Goal: Task Accomplishment & Management: Manage account settings

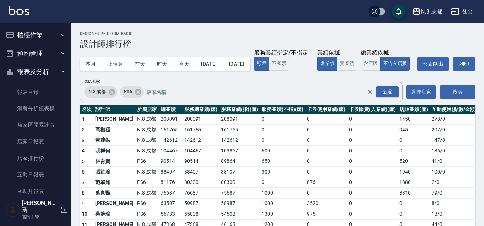
drag, startPoint x: 38, startPoint y: 29, endPoint x: 40, endPoint y: 39, distance: 10.9
click at [38, 29] on button "櫃檯作業" at bounding box center [36, 35] width 66 height 19
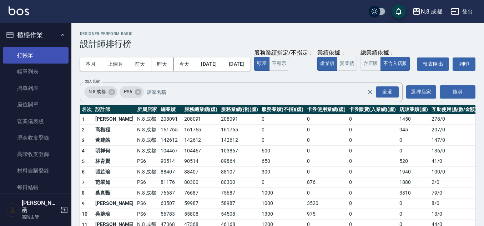
click at [43, 62] on link "打帳單" at bounding box center [36, 55] width 66 height 16
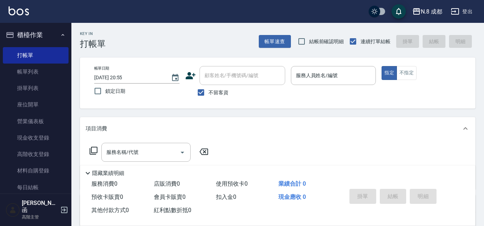
drag, startPoint x: 218, startPoint y: 94, endPoint x: 254, endPoint y: 73, distance: 41.7
click at [219, 94] on span "不留客資" at bounding box center [219, 93] width 20 height 8
click at [209, 94] on input "不留客資" at bounding box center [201, 92] width 15 height 15
checkbox input "false"
click at [254, 72] on div "顧客姓名/手機號碼/編號 顧客姓名/手機號碼/編號" at bounding box center [243, 75] width 86 height 19
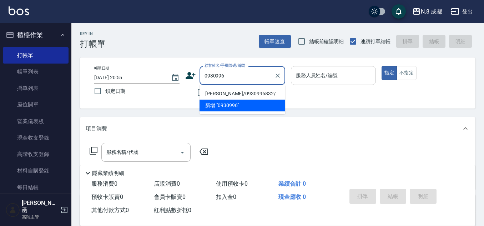
type input "0930996"
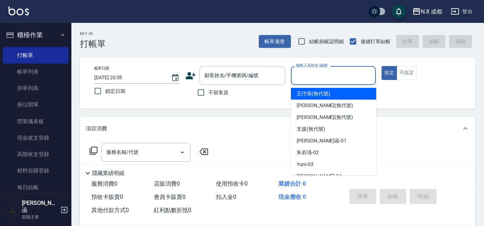
click at [329, 74] on input "服務人員姓名/編號" at bounding box center [333, 75] width 79 height 13
click at [262, 78] on input "顧客姓名/手機號碼/編號" at bounding box center [237, 75] width 69 height 13
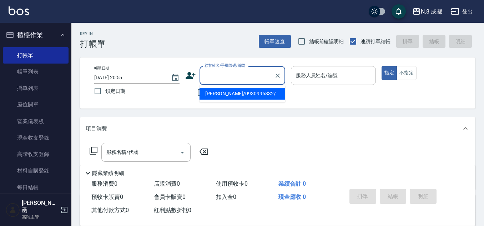
click at [259, 88] on li "[PERSON_NAME]/0930996832/" at bounding box center [243, 94] width 86 height 12
type input "[PERSON_NAME]/0930996832/"
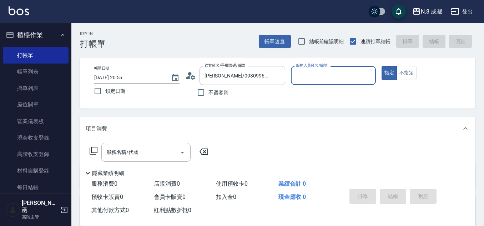
type input "黃建皓-09"
click at [331, 80] on input "黃建皓-09" at bounding box center [328, 75] width 68 height 13
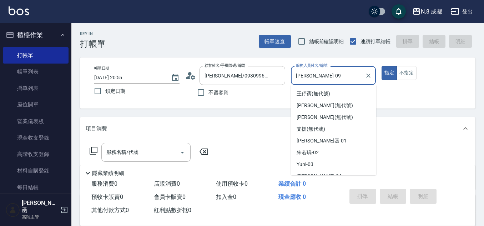
scroll to position [54, 0]
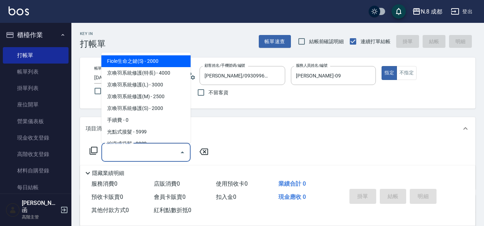
click at [117, 157] on input "服務名稱/代號" at bounding box center [141, 152] width 72 height 13
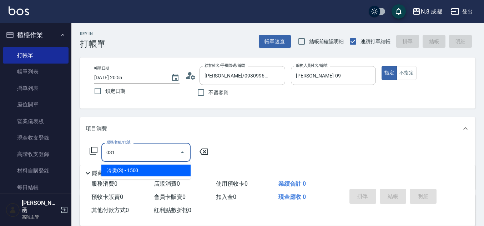
click at [153, 165] on span "冷燙(S) - 1500" at bounding box center [145, 171] width 89 height 12
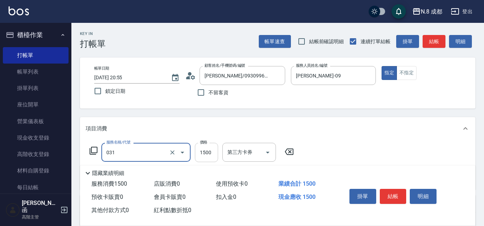
type input "冷燙(S)(031)"
click at [200, 151] on input "1500" at bounding box center [206, 152] width 23 height 19
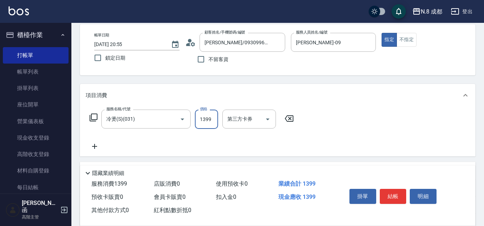
scroll to position [71, 0]
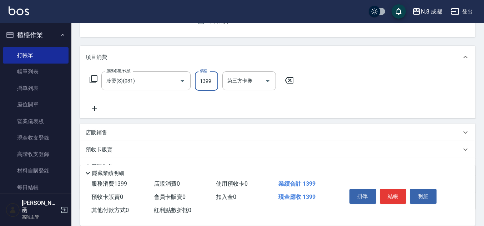
type input "1399"
click at [95, 111] on icon at bounding box center [94, 108] width 5 height 5
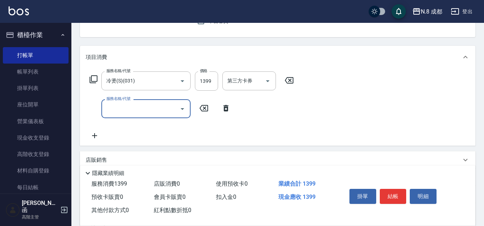
click at [119, 110] on input "服務名稱/代號" at bounding box center [141, 109] width 72 height 13
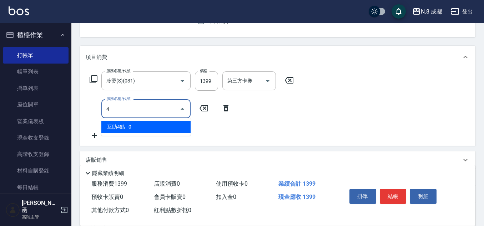
click at [128, 125] on span "互助4點 - 0" at bounding box center [145, 127] width 89 height 12
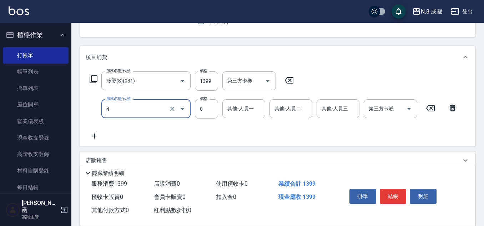
type input "互助4點(4)"
drag, startPoint x: 244, startPoint y: 123, endPoint x: 260, endPoint y: 114, distance: 18.4
click at [266, 119] on div "其他-人員一 其他-人員一" at bounding box center [246, 108] width 47 height 19
click at [259, 114] on input "其他-人員一" at bounding box center [244, 109] width 36 height 13
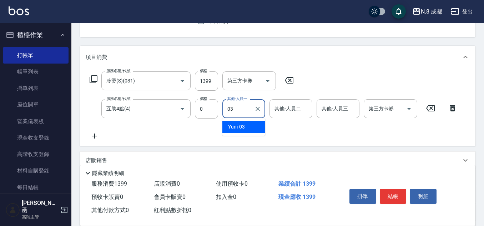
click at [250, 126] on div "Yuni -03" at bounding box center [244, 127] width 43 height 12
type input "Yuni-03"
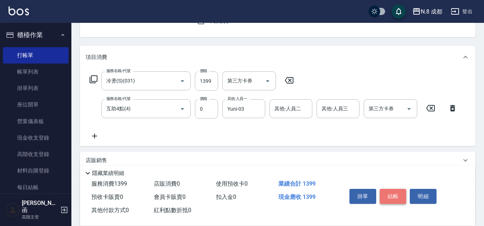
click at [395, 198] on button "結帳" at bounding box center [393, 196] width 27 height 15
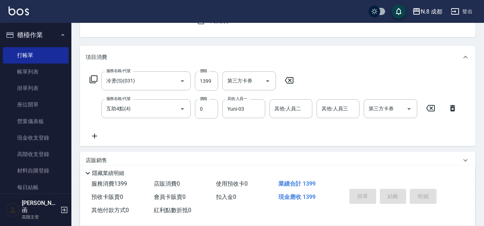
type input "2025/09/23 21:09"
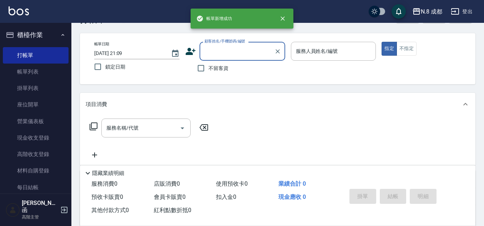
scroll to position [0, 0]
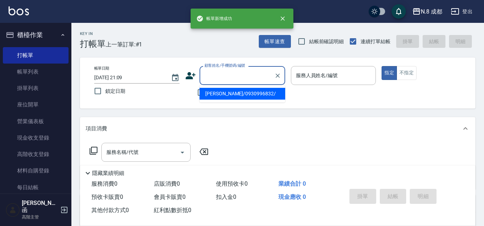
click at [213, 79] on input "顧客姓名/手機號碼/編號" at bounding box center [237, 75] width 69 height 13
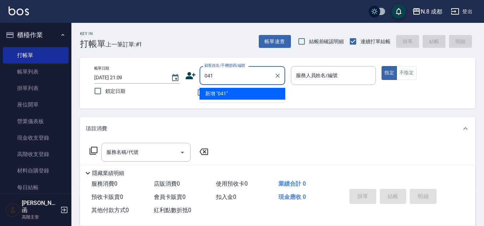
click at [216, 99] on li "新增 "041"" at bounding box center [243, 94] width 86 height 12
type input "041"
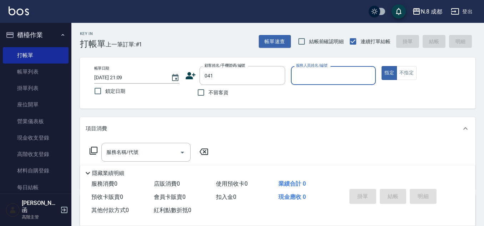
drag, startPoint x: 295, startPoint y: 79, endPoint x: 304, endPoint y: 76, distance: 8.7
click at [299, 78] on input "服務人員姓名/編號" at bounding box center [333, 75] width 79 height 13
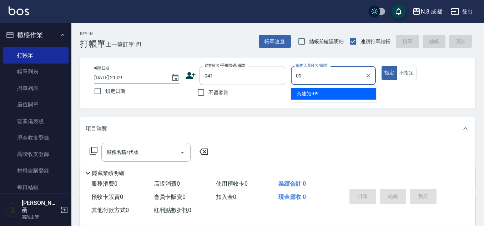
click at [304, 98] on div "黃建皓 -09" at bounding box center [333, 94] width 85 height 12
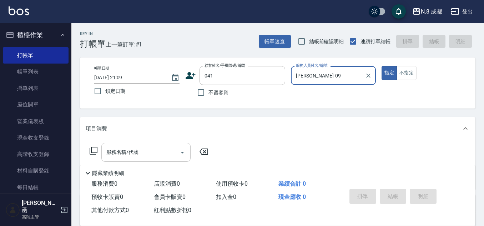
type input "黃建皓-09"
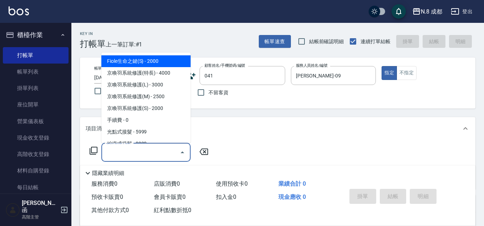
click at [121, 149] on input "服務名稱/代號" at bounding box center [141, 152] width 72 height 13
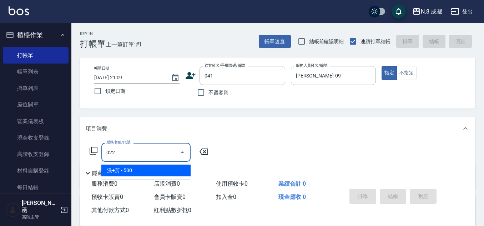
click at [138, 166] on span "洗+剪 - 500" at bounding box center [145, 171] width 89 height 12
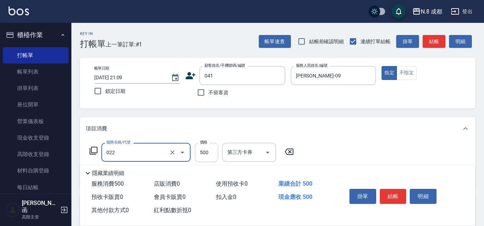
type input "洗+剪(022)"
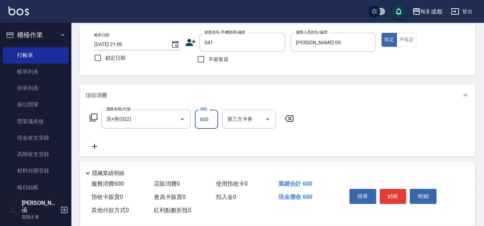
scroll to position [71, 0]
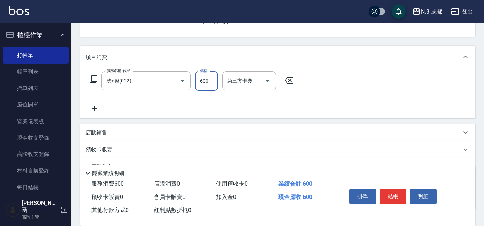
type input "600"
click at [89, 110] on icon at bounding box center [95, 108] width 18 height 9
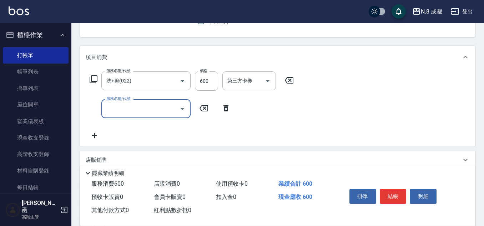
click at [109, 107] on input "服務名稱/代號" at bounding box center [141, 109] width 72 height 13
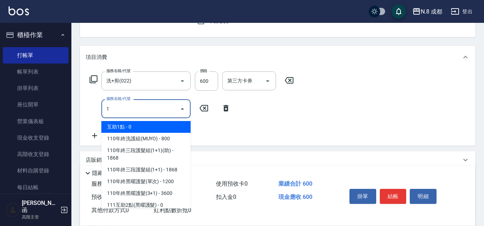
click at [151, 126] on span "互助1點 - 0" at bounding box center [145, 127] width 89 height 12
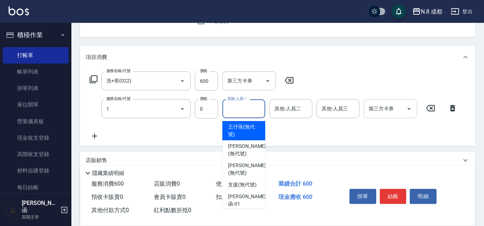
type input "互助1點(1)"
click at [248, 105] on input "其他-人員一" at bounding box center [244, 109] width 36 height 13
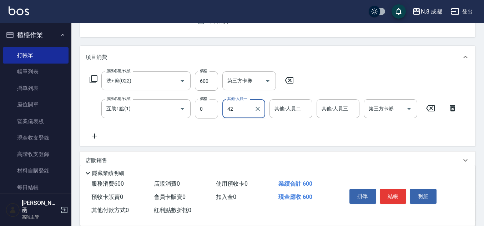
drag, startPoint x: 236, startPoint y: 113, endPoint x: 205, endPoint y: 113, distance: 31.4
click at [205, 113] on div "服務名稱/代號 互助1點(1) 服務名稱/代號 價格 0 價格 其他-人員一 42 其他-人員一 其他-人員二 其他-人員二 其他-人員三 其他-人員三 第三…" at bounding box center [274, 108] width 376 height 19
type input "3"
click at [151, 110] on input "互助1點(1)" at bounding box center [136, 109] width 63 height 13
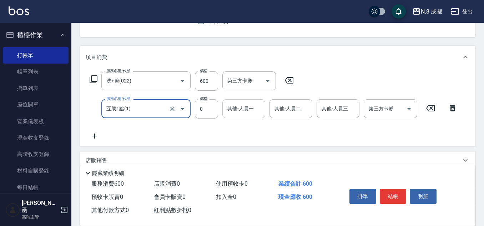
click at [241, 110] on input "其他-人員一" at bounding box center [244, 109] width 36 height 13
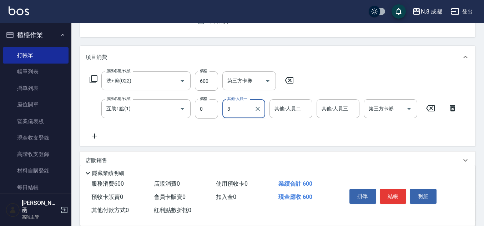
click at [236, 107] on input "3" at bounding box center [239, 109] width 26 height 13
click at [221, 110] on div "服務名稱/代號 互助1點(1) 服務名稱/代號 價格 0 價格 其他-人員一 3 其他-人員一 其他-人員二 其他-人員二 其他-人員三 其他-人員三 第三方…" at bounding box center [274, 108] width 376 height 19
click at [235, 123] on div "Yuni -03" at bounding box center [244, 127] width 43 height 12
type input "Yuni-03"
click at [394, 194] on button "結帳" at bounding box center [393, 196] width 27 height 15
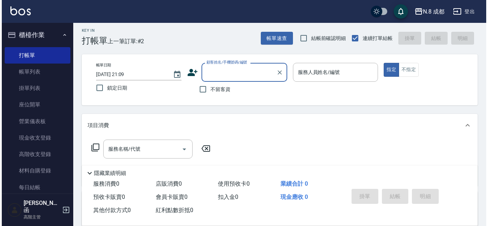
scroll to position [0, 0]
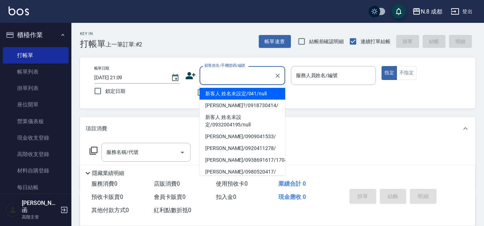
click at [259, 74] on input "顧客姓名/手機號碼/編號" at bounding box center [237, 75] width 69 height 13
type input "041"
click at [254, 95] on li "新客人 姓名未設定/041/null" at bounding box center [243, 94] width 86 height 12
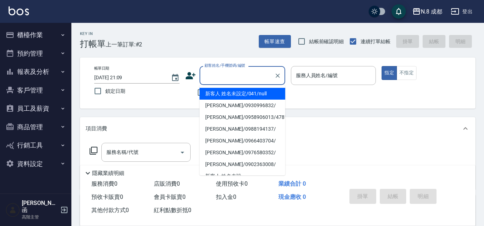
click at [222, 73] on input "顧客姓名/手機號碼/編號" at bounding box center [237, 75] width 69 height 13
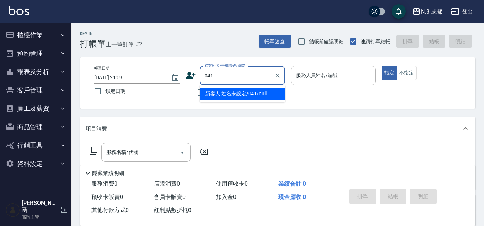
drag, startPoint x: 231, startPoint y: 95, endPoint x: 267, endPoint y: 84, distance: 37.2
click at [231, 95] on li "新客人 姓名未設定/041/null" at bounding box center [243, 94] width 86 height 12
type input "新客人 姓名未設定/041/null"
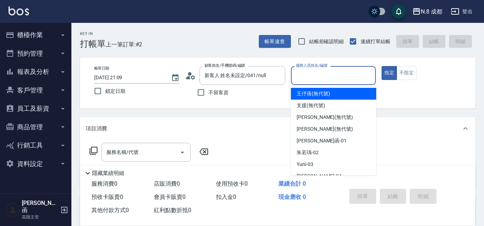
click at [324, 75] on input "服務人員姓名/編號" at bounding box center [333, 75] width 79 height 13
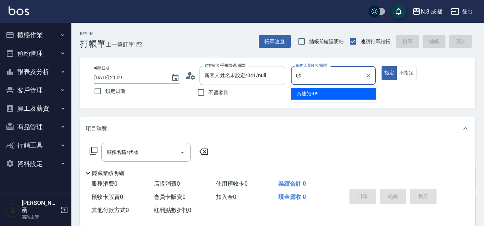
click at [313, 95] on span "[PERSON_NAME]-09" at bounding box center [308, 94] width 22 height 8
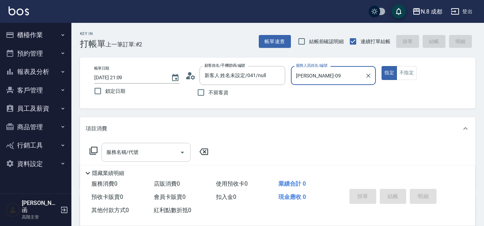
type input "[PERSON_NAME]-09"
click at [151, 148] on input "服務名稱/代號" at bounding box center [141, 152] width 72 height 13
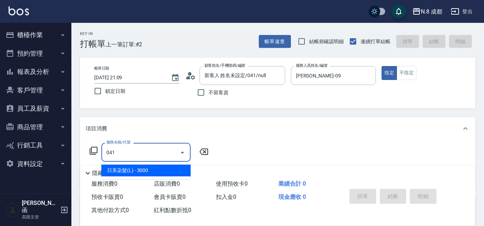
drag, startPoint x: 121, startPoint y: 159, endPoint x: 93, endPoint y: 161, distance: 28.7
click at [85, 162] on div "服務名稱/代號 041 服務名稱/代號" at bounding box center [278, 164] width 396 height 49
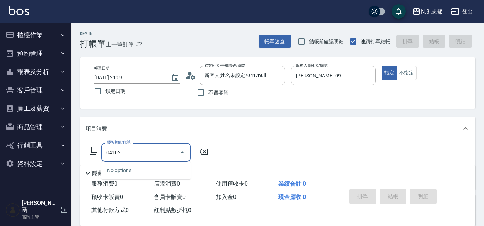
drag, startPoint x: 76, startPoint y: 152, endPoint x: 43, endPoint y: 154, distance: 34.0
click at [43, 154] on div "N.8 成都 登出 櫃檯作業 打帳單 帳單列表 掛單列表 座位開單 營業儀表板 現金收支登錄 高階收支登錄 材料自購登錄 每日結帳 排班表 現場電腦打卡 掃碼…" at bounding box center [242, 174] width 484 height 349
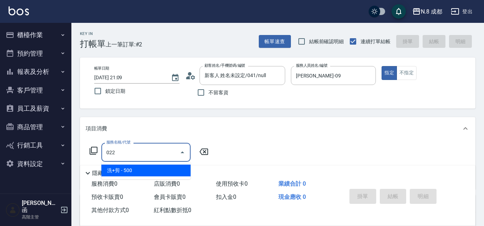
click at [127, 168] on span "洗+剪 - 500" at bounding box center [145, 171] width 89 height 12
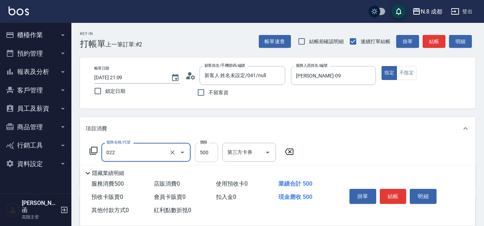
type input "洗+剪(022)"
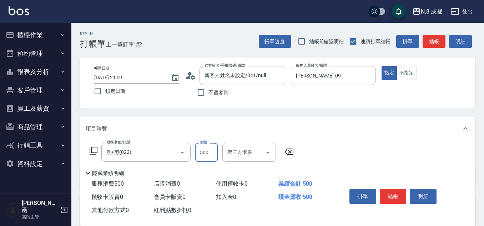
click at [213, 149] on input "500" at bounding box center [206, 152] width 23 height 19
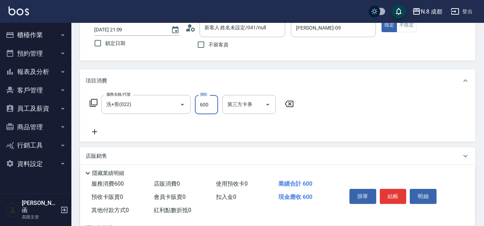
scroll to position [71, 0]
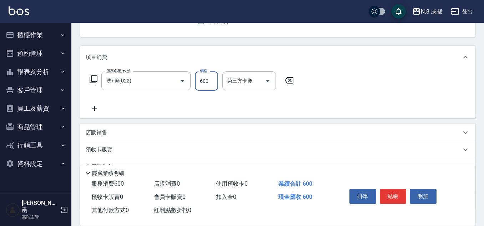
type input "600"
click at [94, 110] on icon at bounding box center [94, 108] width 5 height 5
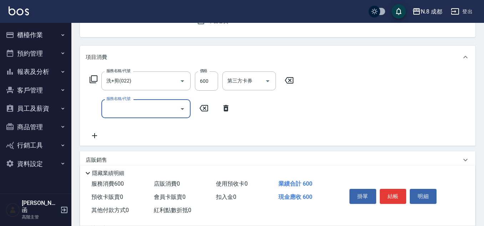
click at [123, 107] on input "服務名稱/代號" at bounding box center [141, 109] width 72 height 13
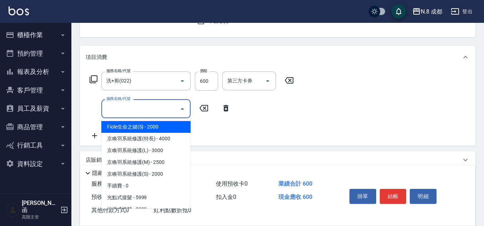
click at [271, 128] on div "服務名稱/代號 洗+剪(022) 服務名稱/代號 價格 600 價格 第三方卡券 第三方卡券 服務名稱/代號 服務名稱/代號" at bounding box center [192, 105] width 213 height 69
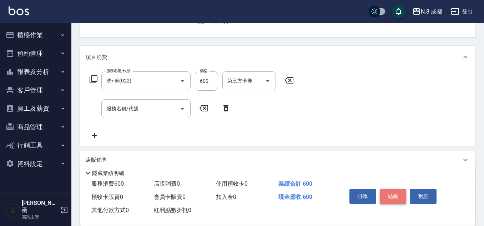
click at [395, 195] on button "結帳" at bounding box center [393, 196] width 27 height 15
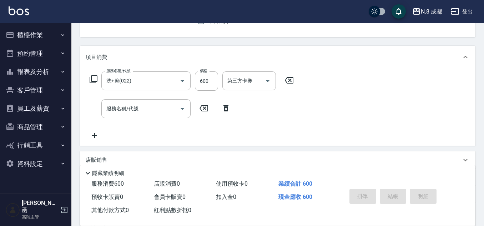
type input "2025/09/23 21:10"
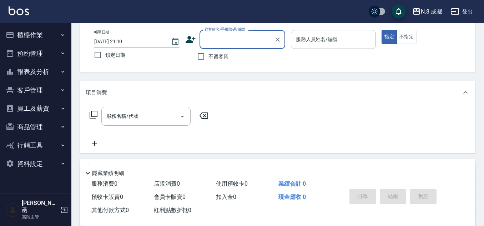
scroll to position [0, 0]
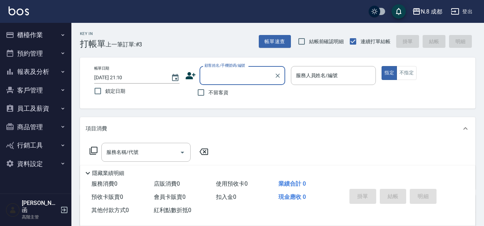
click at [239, 76] on input "顧客姓名/手機號碼/編號" at bounding box center [237, 75] width 69 height 13
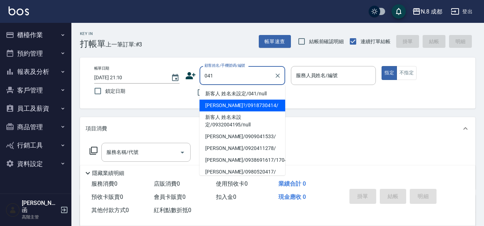
click at [248, 101] on li "[PERSON_NAME]?/0918730414/" at bounding box center [243, 106] width 86 height 12
type input "[PERSON_NAME]?/0918730414/"
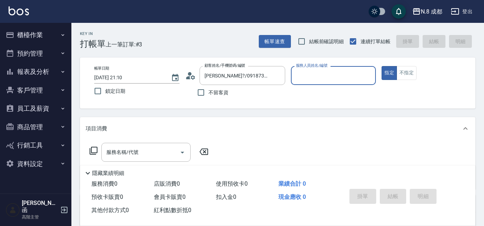
type input "[PERSON_NAME]-09"
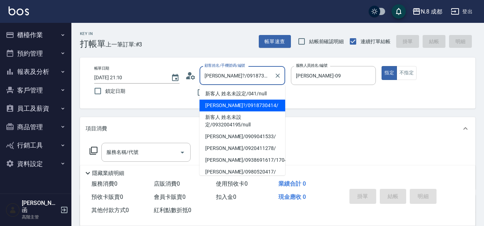
drag, startPoint x: 252, startPoint y: 75, endPoint x: 157, endPoint y: 79, distance: 95.1
click at [157, 79] on div "帳單日期 2025/09/23 21:10 鎖定日期 顧客姓名/手機號碼/編號 陳淑?/0918730414/ 顧客姓名/手機號碼/編號 不留客資 服務人員姓…" at bounding box center [278, 83] width 379 height 34
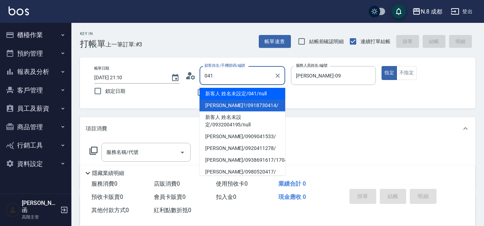
click at [246, 92] on li "新客人 姓名未設定/041/null" at bounding box center [243, 94] width 86 height 12
type input "新客人 姓名未設定/041/null"
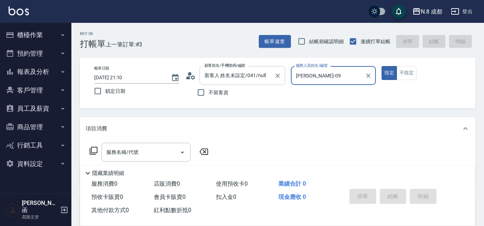
click at [253, 76] on input "新客人 姓名未設定/041/null" at bounding box center [237, 75] width 69 height 13
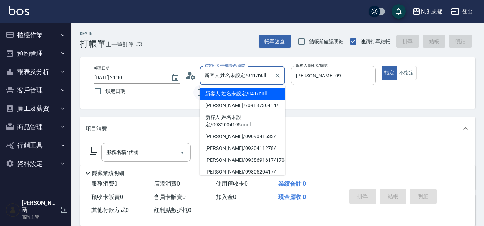
click at [189, 96] on div "不留客資" at bounding box center [235, 92] width 100 height 15
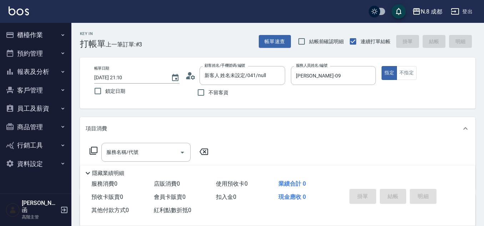
click at [212, 92] on span "不留客資" at bounding box center [219, 93] width 20 height 8
click at [209, 92] on input "不留客資" at bounding box center [201, 92] width 15 height 15
checkbox input "true"
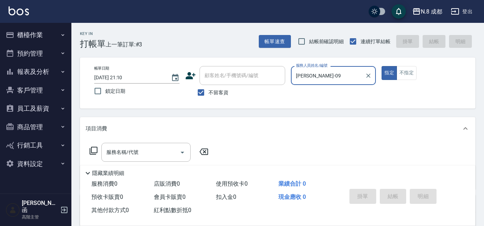
drag, startPoint x: 303, startPoint y: 79, endPoint x: 316, endPoint y: 78, distance: 12.9
click at [304, 79] on input "黃建皓-09" at bounding box center [328, 75] width 68 height 13
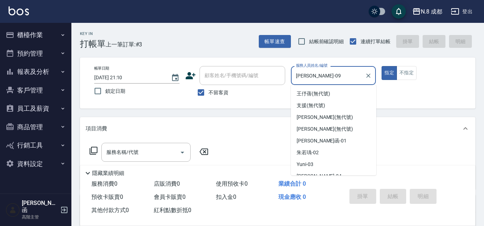
scroll to position [54, 0]
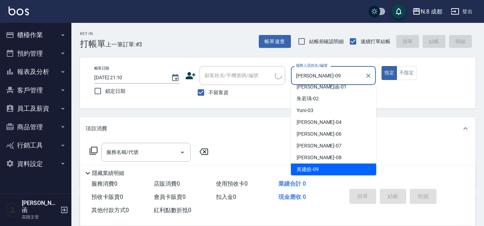
click at [272, 81] on div "帳單日期 2025/09/23 21:10 鎖定日期 顧客姓名/手機號碼/編號 顧客姓名/手機號碼/編號 不留客資 服務人員姓名/編號 黃建皓-09 服務人員…" at bounding box center [278, 83] width 379 height 34
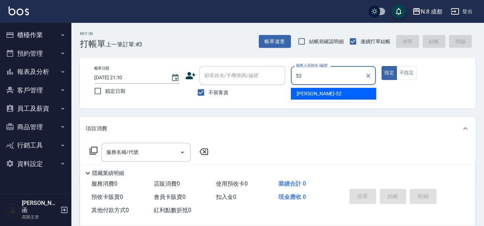
click at [299, 91] on span "楊博舜 -52" at bounding box center [319, 94] width 45 height 8
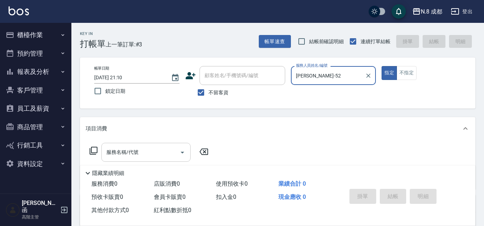
type input "楊博舜-52"
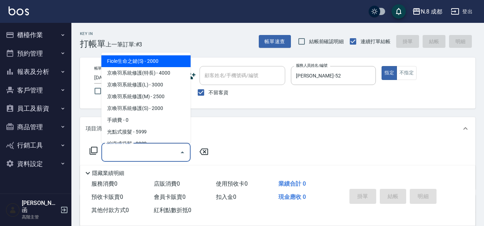
click at [155, 153] on input "服務名稱/代號" at bounding box center [141, 152] width 72 height 13
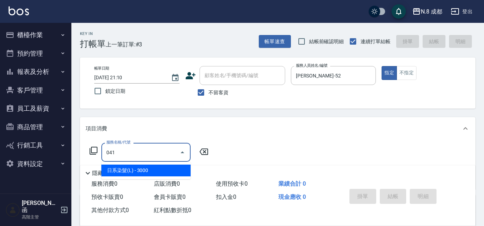
click at [158, 168] on span "日系染髮(L) - 3000" at bounding box center [145, 171] width 89 height 12
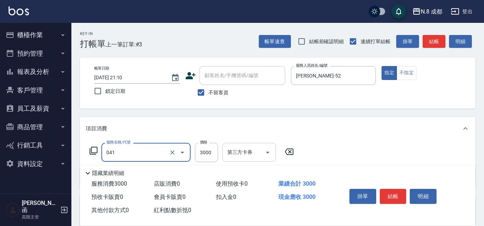
type input "日系染髮(L)(041)"
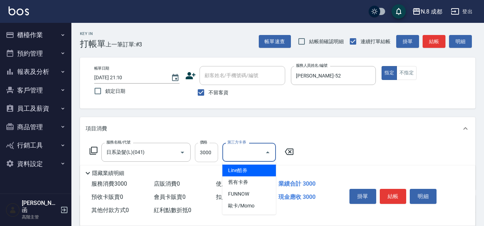
drag, startPoint x: 226, startPoint y: 151, endPoint x: 211, endPoint y: 151, distance: 14.3
click at [222, 151] on div "服務名稱/代號 日系染髮(L)(041) 服務名稱/代號 價格 3000 價格 第三方卡券 第三方卡券" at bounding box center [192, 152] width 213 height 19
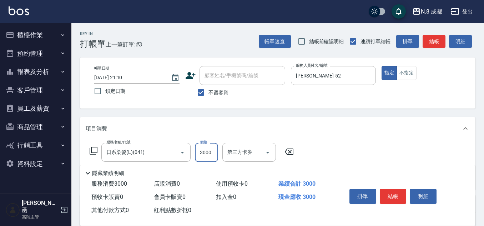
click at [207, 152] on input "3000" at bounding box center [206, 152] width 23 height 19
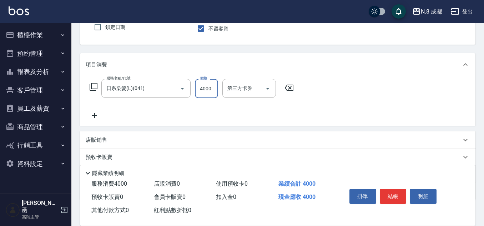
scroll to position [71, 0]
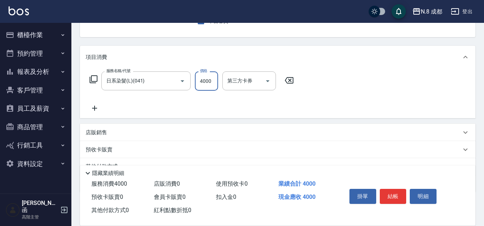
type input "4000"
click at [88, 108] on icon at bounding box center [95, 108] width 18 height 9
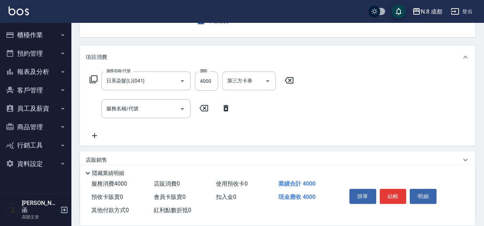
click at [99, 109] on div "服務名稱/代號 服務名稱/代號" at bounding box center [160, 108] width 149 height 19
click at [112, 109] on input "服務名稱/代號" at bounding box center [141, 109] width 72 height 13
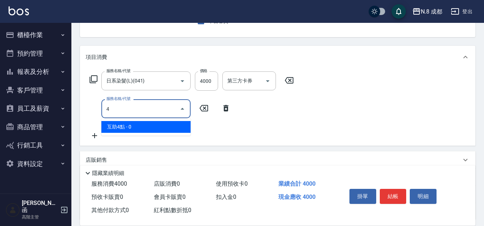
click at [136, 126] on span "互助4點 - 0" at bounding box center [145, 127] width 89 height 12
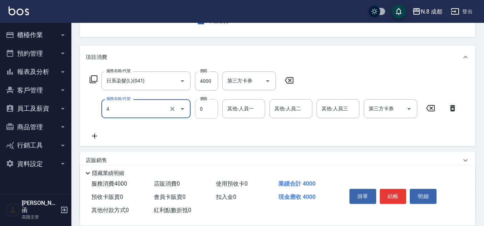
type input "互助4點(4)"
drag, startPoint x: 218, startPoint y: 113, endPoint x: 235, endPoint y: 108, distance: 18.4
click at [234, 108] on input "其他-人員一" at bounding box center [244, 109] width 36 height 13
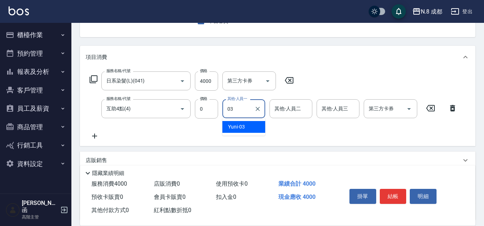
drag, startPoint x: 238, startPoint y: 113, endPoint x: 219, endPoint y: 113, distance: 18.9
click at [219, 113] on div "服務名稱/代號 互助4點(4) 服務名稱/代號 價格 0 價格 其他-人員一 03 其他-人員一 其他-人員二 其他-人員二 其他-人員三 其他-人員三 第三…" at bounding box center [274, 108] width 376 height 19
click at [242, 124] on span "朱若瑀 -02" at bounding box center [239, 127] width 22 height 8
type input "朱若瑀-02"
click at [397, 189] on button "結帳" at bounding box center [393, 196] width 27 height 15
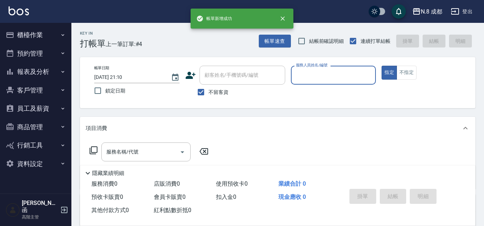
scroll to position [0, 0]
click at [327, 81] on input "服務人員姓名/編號" at bounding box center [333, 75] width 79 height 13
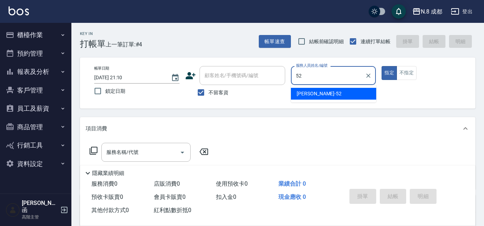
click at [317, 90] on div "楊博舜 -52" at bounding box center [333, 94] width 85 height 12
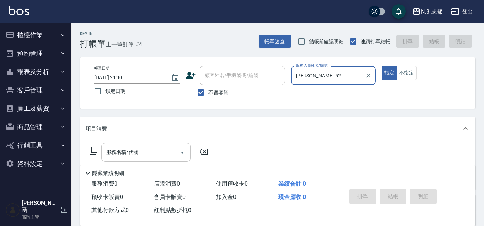
type input "楊博舜-52"
click at [170, 153] on input "服務名稱/代號" at bounding box center [141, 152] width 72 height 13
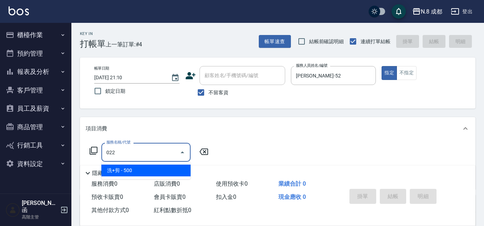
drag, startPoint x: 169, startPoint y: 170, endPoint x: 194, endPoint y: 158, distance: 27.6
click at [170, 170] on span "洗+剪 - 500" at bounding box center [145, 171] width 89 height 12
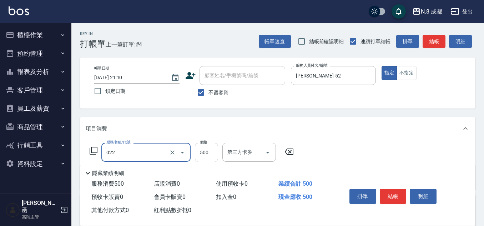
type input "洗+剪(022)"
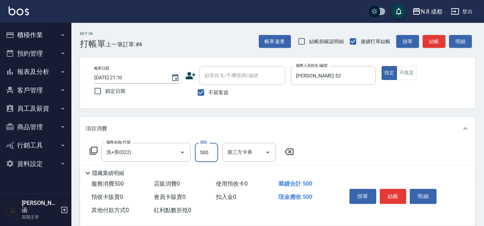
click at [206, 152] on input "500" at bounding box center [206, 152] width 23 height 19
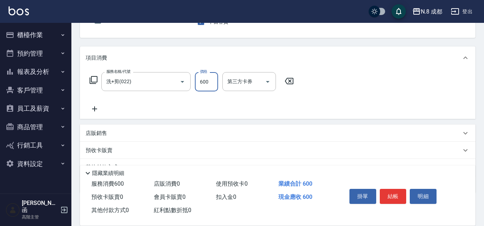
scroll to position [71, 0]
type input "600"
drag, startPoint x: 99, startPoint y: 112, endPoint x: 107, endPoint y: 110, distance: 8.0
click at [104, 111] on div "服務名稱/代號 洗+剪(022) 服務名稱/代號 價格 600 價格 第三方卡券 第三方卡券" at bounding box center [192, 91] width 213 height 41
click at [120, 109] on div "服務名稱/代號 洗+剪(022) 服務名稱/代號 價格 600 價格 第三方卡券 第三方卡券" at bounding box center [192, 91] width 213 height 41
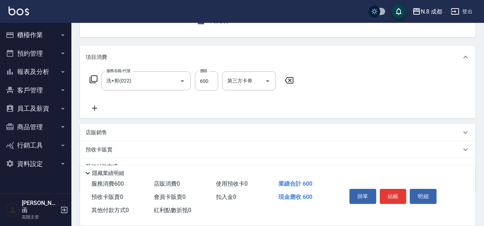
click at [94, 106] on icon at bounding box center [95, 108] width 18 height 9
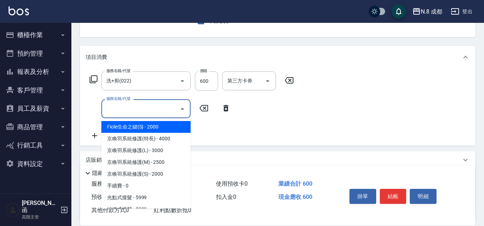
click at [121, 106] on input "服務名稱/代號" at bounding box center [141, 109] width 72 height 13
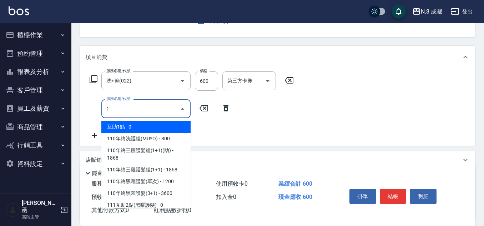
drag, startPoint x: 141, startPoint y: 127, endPoint x: 191, endPoint y: 116, distance: 52.0
click at [141, 127] on span "互助1點 - 0" at bounding box center [145, 127] width 89 height 12
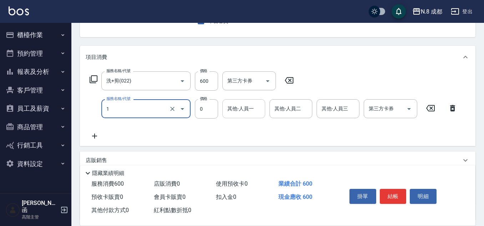
type input "互助1點(1)"
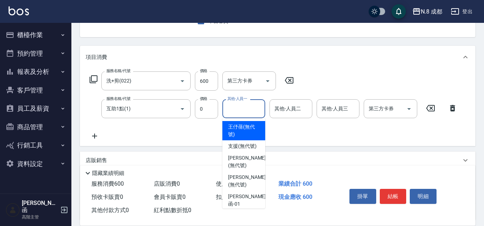
drag, startPoint x: 238, startPoint y: 104, endPoint x: 242, endPoint y: 109, distance: 6.3
click at [238, 104] on div "其他-人員一 其他-人員一" at bounding box center [244, 108] width 43 height 19
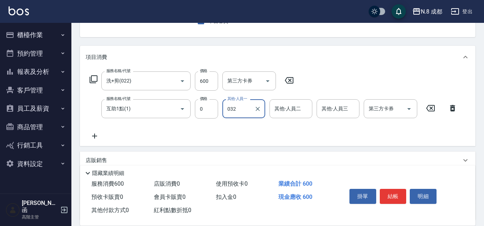
drag, startPoint x: 242, startPoint y: 113, endPoint x: 220, endPoint y: 113, distance: 21.8
click at [220, 113] on div "服務名稱/代號 互助1點(1) 服務名稱/代號 價格 0 價格 其他-人員一 032 其他-人員一 其他-人員二 其他-人員二 其他-人員三 其他-人員三 第…" at bounding box center [274, 108] width 376 height 19
click at [248, 125] on div "Yuni -03" at bounding box center [244, 127] width 43 height 12
type input "Yuni-03"
click at [389, 191] on button "結帳" at bounding box center [393, 196] width 27 height 15
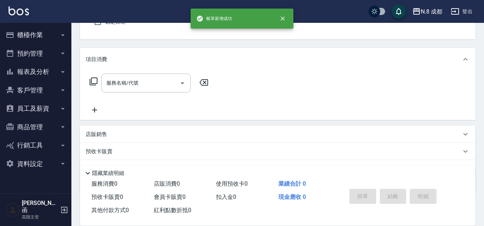
scroll to position [0, 0]
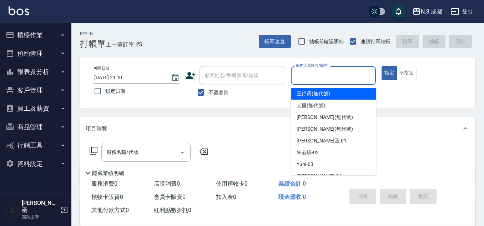
drag, startPoint x: 322, startPoint y: 79, endPoint x: 318, endPoint y: 78, distance: 3.9
click at [321, 79] on input "服務人員姓名/編號" at bounding box center [333, 75] width 79 height 13
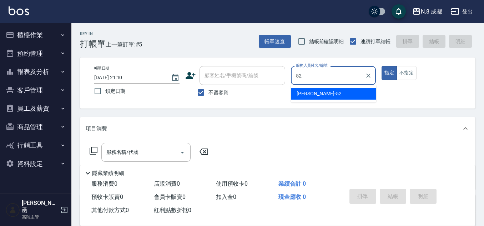
click at [313, 92] on span "楊博舜 -52" at bounding box center [319, 94] width 45 height 8
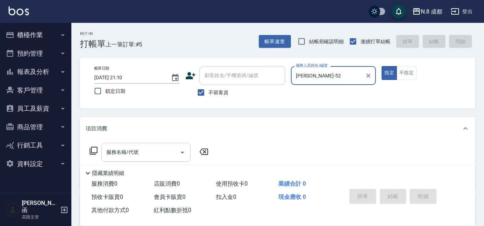
type input "楊博舜-52"
click at [118, 156] on input "服務名稱/代號" at bounding box center [141, 152] width 72 height 13
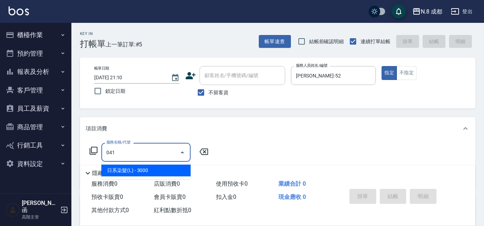
click at [133, 170] on span "日系染髮(L) - 3000" at bounding box center [145, 171] width 89 height 12
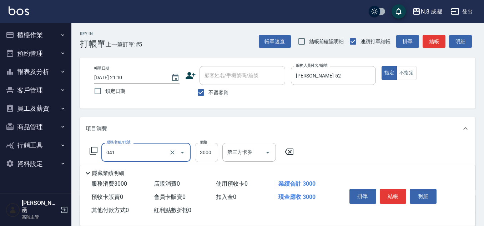
type input "日系染髮(L)(041)"
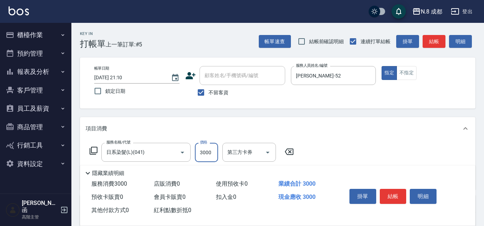
click at [204, 154] on input "3000" at bounding box center [206, 152] width 23 height 19
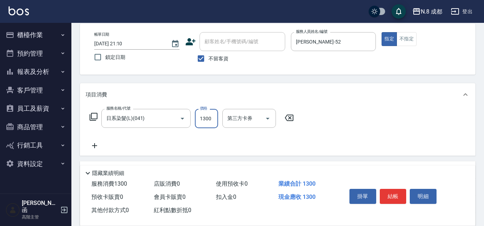
scroll to position [71, 0]
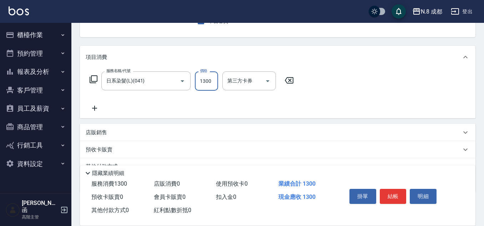
type input "1300"
click at [97, 105] on icon at bounding box center [95, 108] width 18 height 9
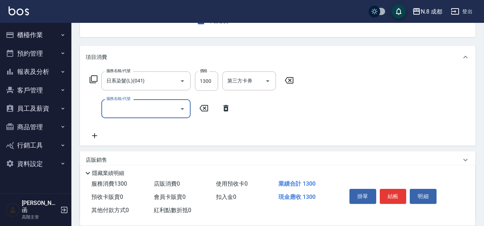
click at [139, 107] on input "服務名稱/代號" at bounding box center [141, 109] width 72 height 13
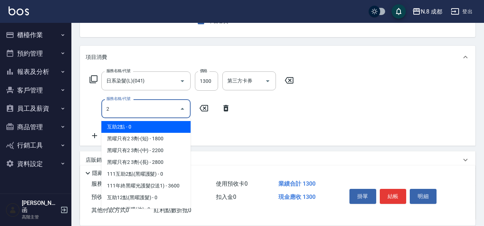
click at [141, 119] on ul "互助2點 - 0 黑曜只有2 3劑-(短) - 1800 黑曜只有2 3劑-(中) - 2200 黑曜只有2 3劑-(長) - 2800 111互助2點(黑曜…" at bounding box center [145, 163] width 89 height 90
drag, startPoint x: 143, startPoint y: 123, endPoint x: 189, endPoint y: 119, distance: 46.6
click at [144, 124] on span "互助2點 - 0" at bounding box center [145, 127] width 89 height 12
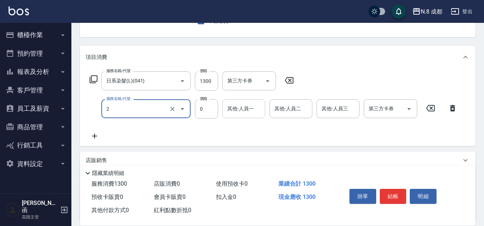
click at [226, 108] on div "其他-人員一" at bounding box center [244, 108] width 43 height 19
type input "互助2點(2)"
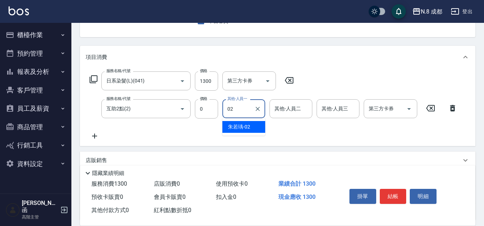
click at [245, 124] on span "朱若瑀 -02" at bounding box center [239, 127] width 22 height 8
type input "朱若瑀-02"
click at [392, 189] on button "結帳" at bounding box center [393, 196] width 27 height 15
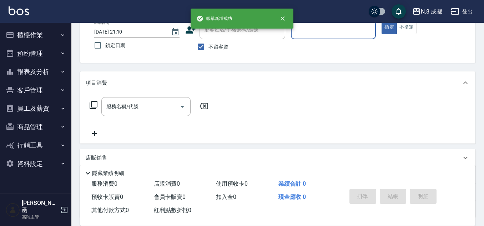
scroll to position [0, 0]
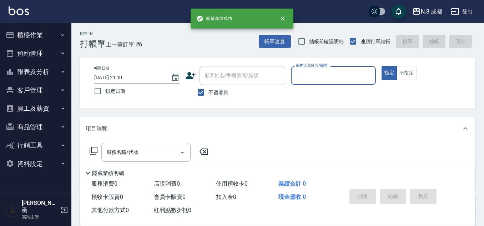
click at [330, 80] on input "服務人員姓名/編號" at bounding box center [333, 75] width 79 height 13
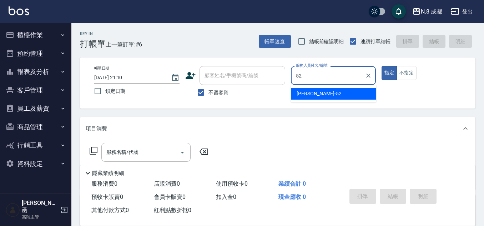
click at [319, 95] on div "楊博舜 -52" at bounding box center [333, 94] width 85 height 12
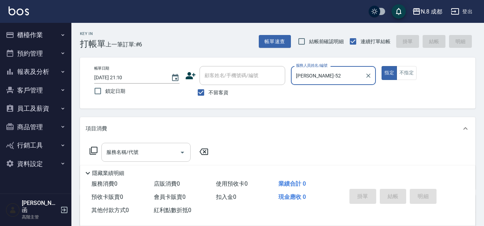
type input "楊博舜-52"
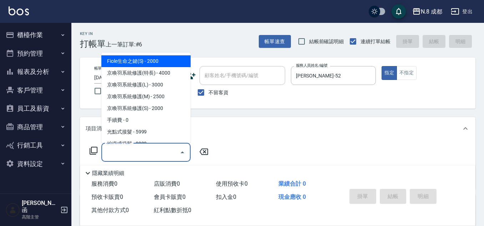
click at [143, 149] on input "服務名稱/代號" at bounding box center [141, 152] width 72 height 13
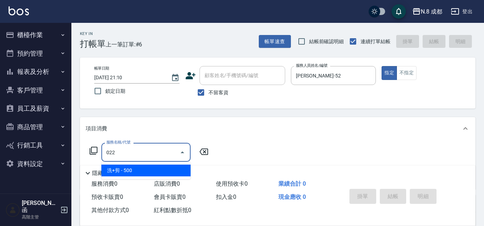
click at [150, 171] on span "洗+剪 - 500" at bounding box center [145, 171] width 89 height 12
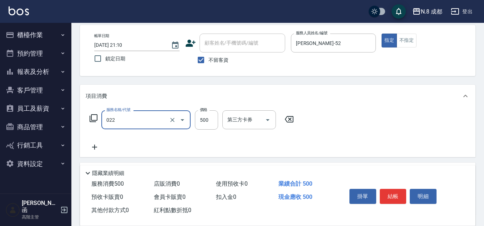
scroll to position [71, 0]
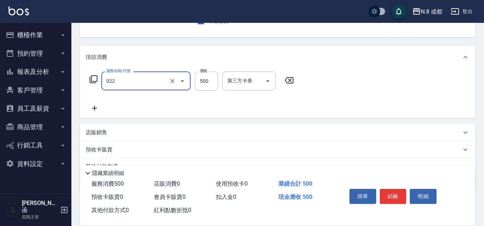
type input "洗+剪(022)"
drag, startPoint x: 96, startPoint y: 109, endPoint x: 100, endPoint y: 108, distance: 3.6
click at [100, 108] on icon at bounding box center [95, 108] width 18 height 9
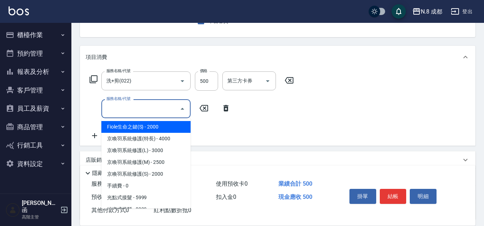
click at [126, 109] on input "服務名稱/代號" at bounding box center [141, 109] width 72 height 13
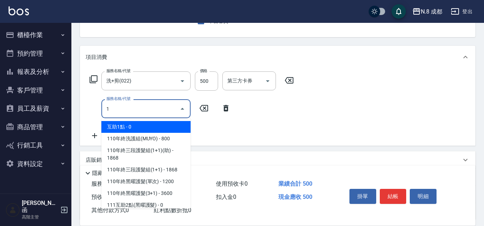
click at [133, 118] on div "1 服務名稱/代號" at bounding box center [145, 108] width 89 height 19
click at [138, 126] on span "互助1點 - 0" at bounding box center [145, 127] width 89 height 12
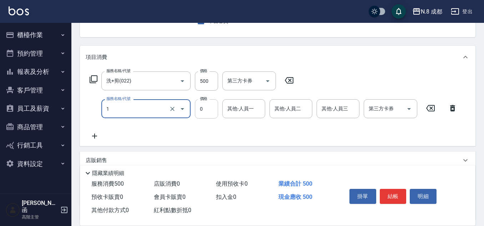
type input "互助1點(1)"
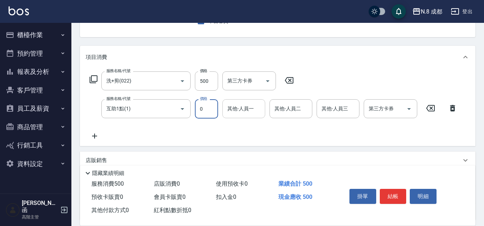
click at [237, 109] on input "其他-人員一" at bounding box center [244, 109] width 36 height 13
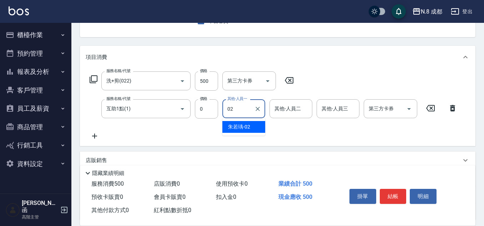
click at [251, 120] on body "N.8 成都 登出 櫃檯作業 打帳單 帳單列表 掛單列表 座位開單 營業儀表板 現金收支登錄 高階收支登錄 材料自購登錄 每日結帳 排班表 現場電腦打卡 掃碼…" at bounding box center [242, 109] width 484 height 360
click at [253, 125] on div "朱若瑀 -02" at bounding box center [244, 127] width 43 height 12
type input "朱若瑀-02"
click at [398, 191] on button "結帳" at bounding box center [393, 196] width 27 height 15
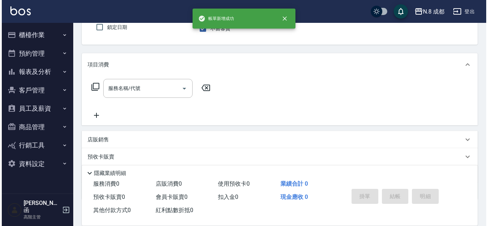
scroll to position [0, 0]
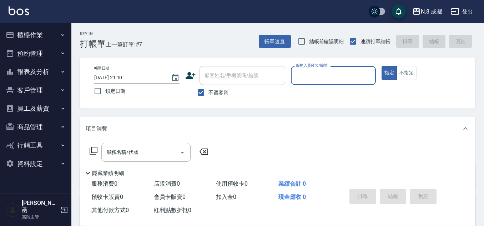
click at [214, 94] on div "顧客姓名/手機號碼/編號 顧客姓名/手機號碼/編號 不留客資" at bounding box center [235, 83] width 100 height 34
drag, startPoint x: 215, startPoint y: 94, endPoint x: 254, endPoint y: 65, distance: 48.8
click at [216, 94] on span "不留客資" at bounding box center [219, 93] width 20 height 8
click at [209, 94] on input "不留客資" at bounding box center [201, 92] width 15 height 15
checkbox input "false"
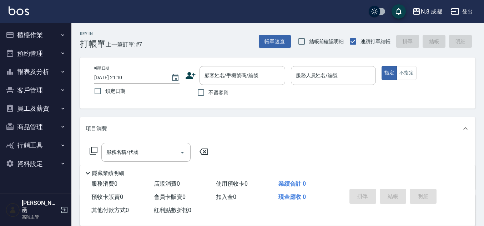
click at [254, 65] on div "帳單日期 2025/09/23 21:10 鎖定日期 顧客姓名/手機號碼/編號 顧客姓名/手機號碼/編號 不留客資 服務人員姓名/編號 服務人員姓名/編號 指…" at bounding box center [278, 83] width 396 height 51
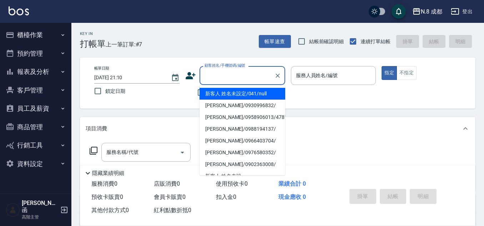
click at [252, 73] on input "顧客姓名/手機號碼/編號" at bounding box center [237, 75] width 69 height 13
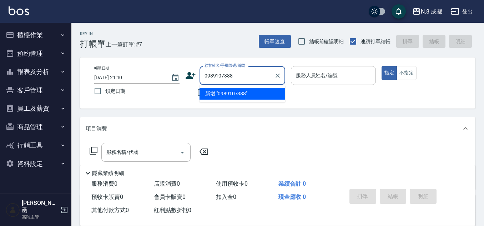
click at [247, 87] on ul "新增 "0989107388"" at bounding box center [243, 94] width 86 height 18
click at [248, 93] on li "新增 "0989107388"" at bounding box center [243, 94] width 86 height 12
type input "0989107388"
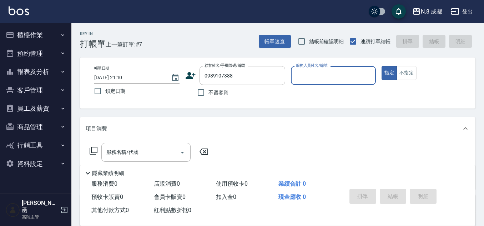
click at [190, 75] on icon at bounding box center [191, 75] width 10 height 7
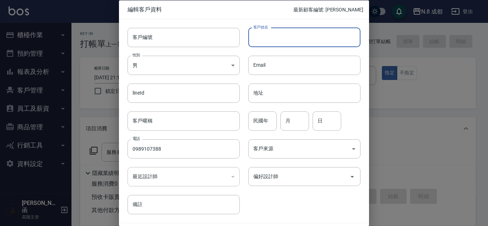
click at [295, 43] on input "客戶姓名" at bounding box center [304, 37] width 112 height 19
type input "[PERSON_NAME]"
click at [285, 125] on input "月" at bounding box center [294, 120] width 29 height 19
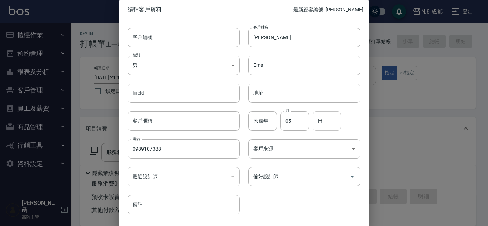
drag, startPoint x: 340, startPoint y: 124, endPoint x: 329, endPoint y: 121, distance: 11.3
click at [340, 124] on div "民國年 民國年 月 05 月 日 日" at bounding box center [300, 117] width 121 height 28
drag, startPoint x: 305, startPoint y: 121, endPoint x: 281, endPoint y: 123, distance: 23.6
click at [281, 123] on input "05" at bounding box center [294, 120] width 29 height 19
type input "08"
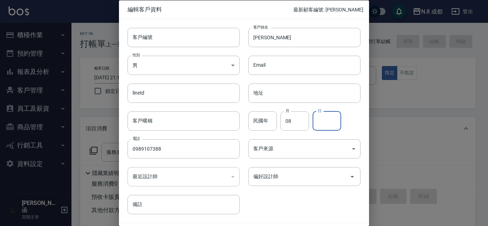
drag, startPoint x: 318, startPoint y: 123, endPoint x: 322, endPoint y: 123, distance: 4.0
click at [319, 123] on input "日" at bounding box center [327, 120] width 29 height 19
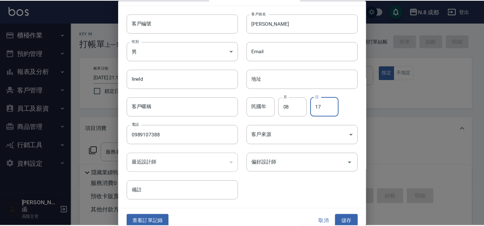
scroll to position [21, 0]
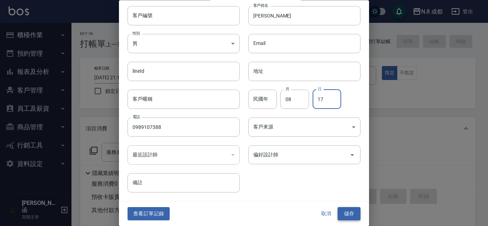
type input "17"
click at [350, 217] on button "儲存" at bounding box center [349, 214] width 23 height 13
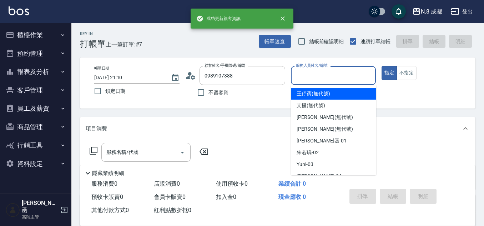
click at [327, 77] on input "服務人員姓名/編號" at bounding box center [333, 75] width 79 height 13
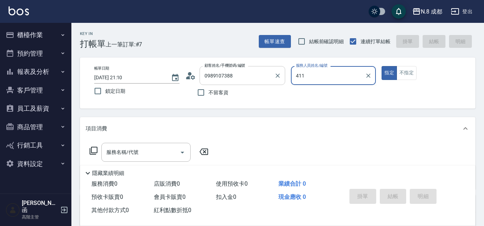
drag, startPoint x: 309, startPoint y: 80, endPoint x: 344, endPoint y: 79, distance: 35.0
click at [268, 79] on div "帳單日期 2025/09/23 21:10 鎖定日期 顧客姓名/手機號碼/編號 0989107388 顧客姓名/手機號碼/編號 不留客資 服務人員姓名/編號 …" at bounding box center [278, 83] width 379 height 34
drag, startPoint x: 334, startPoint y: 78, endPoint x: 307, endPoint y: 83, distance: 27.1
click at [277, 80] on div "帳單日期 2025/09/23 21:10 鎖定日期 顧客姓名/手機號碼/編號 0989107388 顧客姓名/手機號碼/編號 不留客資 服務人員姓名/編號 …" at bounding box center [278, 83] width 379 height 34
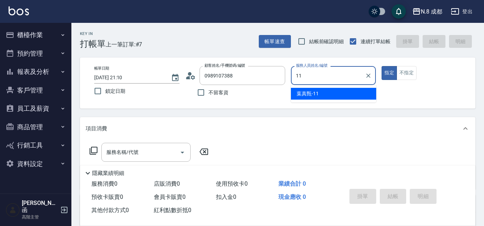
click at [315, 93] on span "[PERSON_NAME]-11" at bounding box center [308, 94] width 22 height 8
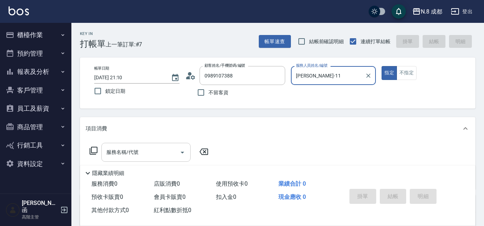
drag, startPoint x: 130, startPoint y: 145, endPoint x: 132, endPoint y: 150, distance: 5.9
click at [130, 146] on div "服務名稱/代號" at bounding box center [145, 152] width 89 height 19
type input "[PERSON_NAME]-11"
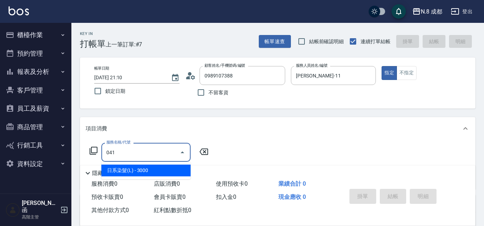
click at [146, 171] on span "日系染髮(L) - 3000" at bounding box center [145, 171] width 89 height 12
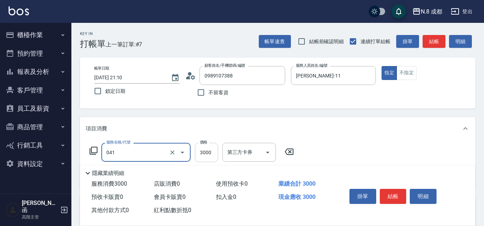
type input "日系染髮(L)(041)"
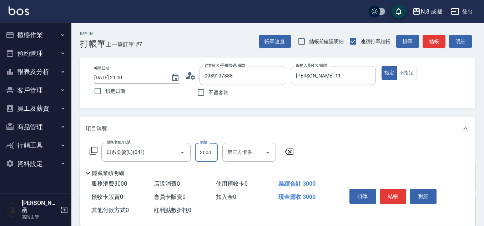
drag, startPoint x: 209, startPoint y: 158, endPoint x: 209, endPoint y: 152, distance: 6.1
click at [209, 158] on input "3000" at bounding box center [206, 152] width 23 height 19
drag, startPoint x: 208, startPoint y: 150, endPoint x: 194, endPoint y: 155, distance: 14.8
click at [194, 155] on div "服務名稱/代號 日系染髮(L)(041) 服務名稱/代號 價格 9989 價格 第三方卡券 第三方卡券" at bounding box center [192, 152] width 213 height 19
drag, startPoint x: 216, startPoint y: 151, endPoint x: 190, endPoint y: 151, distance: 26.8
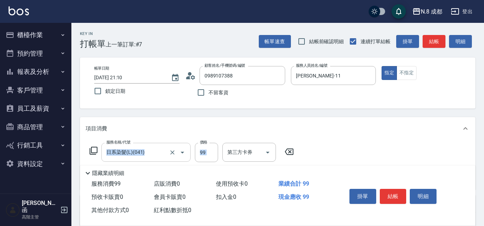
click at [190, 151] on div "服務名稱/代號 日系染髮(L)(041) 服務名稱/代號 價格 99 價格 第三方卡券 第三方卡券" at bounding box center [192, 152] width 213 height 19
click at [216, 156] on input "99" at bounding box center [206, 152] width 23 height 19
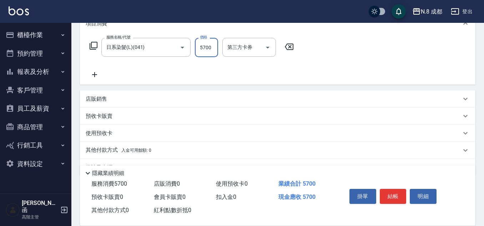
scroll to position [107, 0]
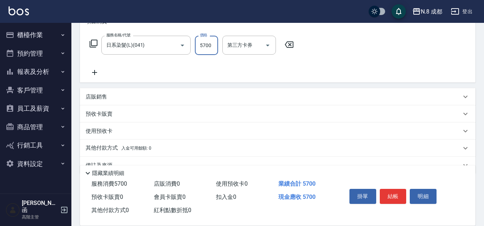
type input "5700"
click at [95, 73] on icon at bounding box center [94, 72] width 5 height 5
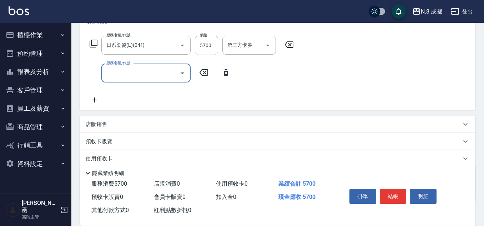
click at [113, 73] on input "服務名稱/代號" at bounding box center [141, 73] width 72 height 13
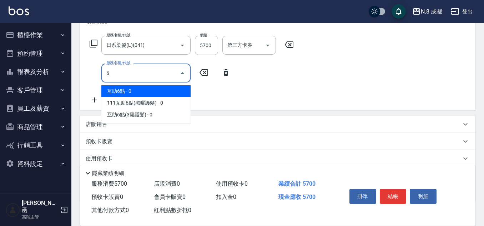
drag, startPoint x: 143, startPoint y: 86, endPoint x: 196, endPoint y: 90, distance: 53.0
click at [144, 87] on span "互助6點 - 0" at bounding box center [145, 91] width 89 height 12
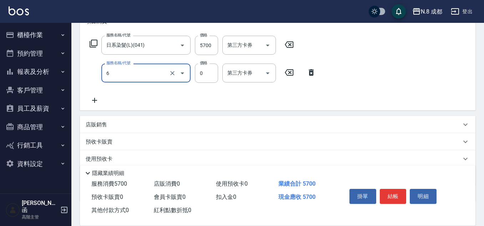
type input "互助6點(6)"
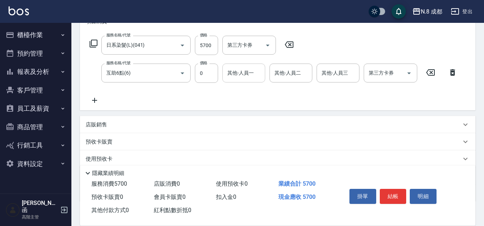
drag, startPoint x: 230, startPoint y: 85, endPoint x: 236, endPoint y: 78, distance: 9.4
click at [231, 83] on div "服務名稱/代號 日系染髮(L)(041) 服務名稱/代號 價格 5700 價格 第三方卡券 第三方卡券 服務名稱/代號 互助6點(6) 服務名稱/代號 價格 …" at bounding box center [274, 70] width 376 height 69
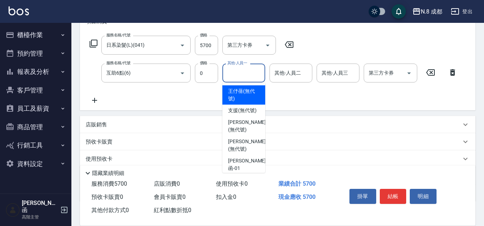
click at [236, 78] on input "其他-人員一" at bounding box center [244, 73] width 36 height 13
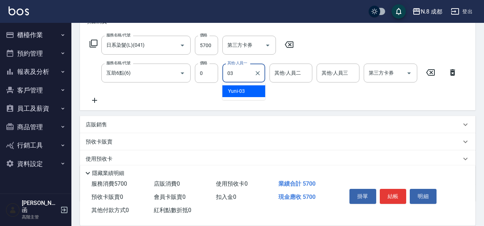
drag, startPoint x: 244, startPoint y: 99, endPoint x: 241, endPoint y: 94, distance: 6.1
click at [243, 99] on ul "Yuni -03" at bounding box center [244, 92] width 43 height 18
click at [241, 94] on span "Yuni -03" at bounding box center [236, 92] width 17 height 8
type input "Yuni-03"
click at [246, 98] on div "服務名稱/代號 日系染髮(L)(041) 服務名稱/代號 價格 5700 價格 第三方卡券 第三方卡券 服務名稱/代號 互助6點(6) 服務名稱/代號 價格 …" at bounding box center [274, 70] width 376 height 69
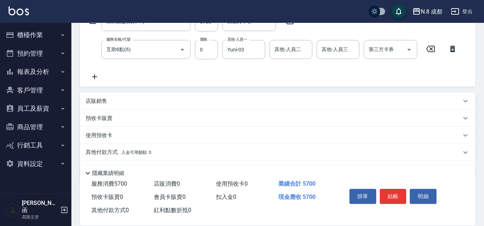
scroll to position [151, 0]
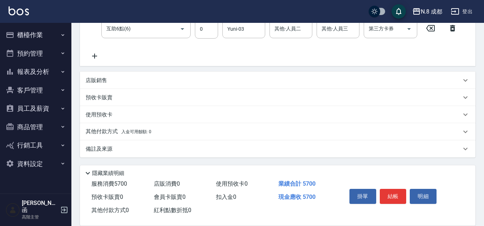
click at [117, 130] on p "其他付款方式 入金可用餘額: 0" at bounding box center [119, 132] width 66 height 8
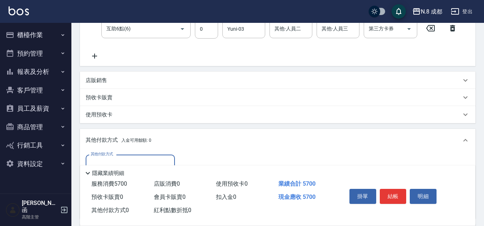
scroll to position [0, 0]
click at [119, 155] on div "其他付款方式" at bounding box center [130, 164] width 89 height 19
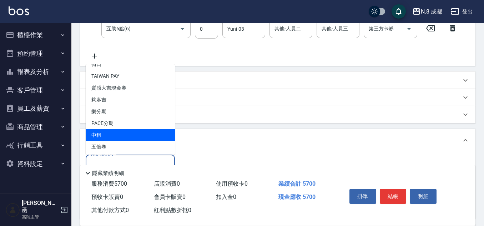
scroll to position [21, 0]
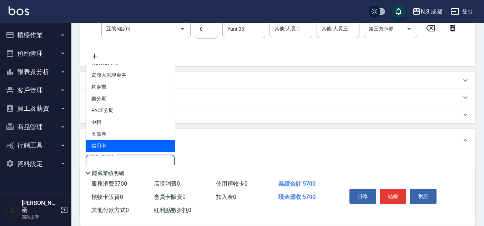
click at [127, 142] on span "信用卡" at bounding box center [130, 146] width 89 height 12
type input "信用卡"
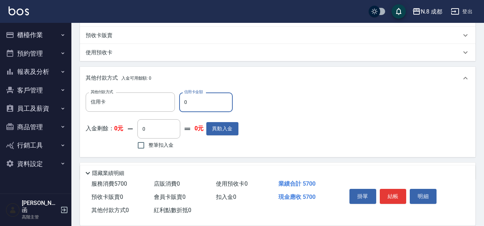
scroll to position [223, 0]
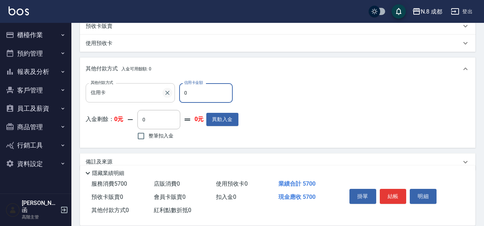
drag, startPoint x: 198, startPoint y: 91, endPoint x: 171, endPoint y: 93, distance: 26.8
click at [170, 93] on div "其他付款方式 信用卡 其他付款方式 信用卡金額 0 信用卡金額" at bounding box center [162, 92] width 153 height 19
type input "5700"
drag, startPoint x: 302, startPoint y: 102, endPoint x: 308, endPoint y: 102, distance: 6.1
click at [303, 102] on div "其他付款方式 信用卡 其他付款方式 信用卡金額 5700 信用卡金額 入金剩餘： 0元 0 ​ 整筆扣入金 0元 異動入金" at bounding box center [278, 112] width 384 height 59
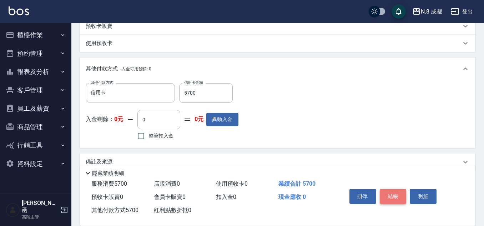
click at [393, 191] on button "結帳" at bounding box center [393, 196] width 27 height 15
type input "2025/09/23 21:11"
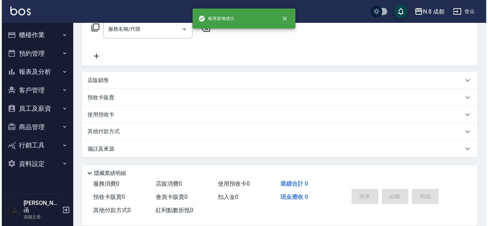
scroll to position [0, 0]
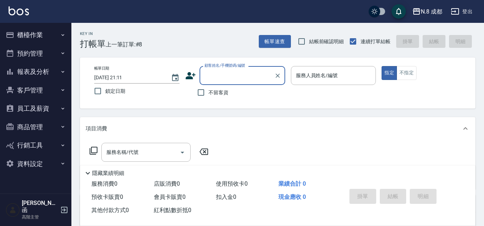
drag, startPoint x: 208, startPoint y: 69, endPoint x: 216, endPoint y: 74, distance: 9.4
click at [208, 69] on input "顧客姓名/手機號碼/編號" at bounding box center [237, 75] width 69 height 13
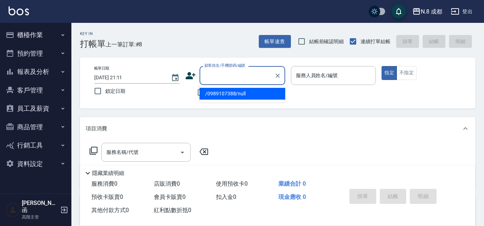
click at [216, 74] on input "顧客姓名/手機號碼/編號" at bounding box center [237, 75] width 69 height 13
click at [240, 91] on li "新增 "0912278949"" at bounding box center [243, 94] width 86 height 12
type input "0912278949"
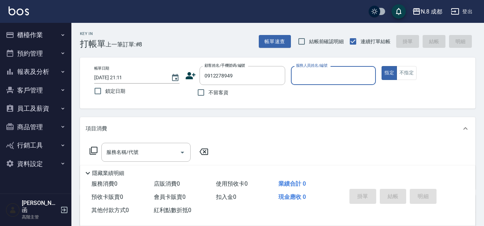
click at [190, 78] on icon at bounding box center [191, 75] width 10 height 7
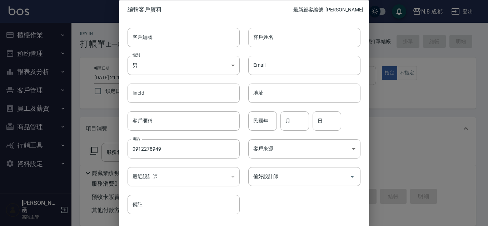
click at [286, 40] on input "客戶姓名" at bounding box center [304, 37] width 112 height 19
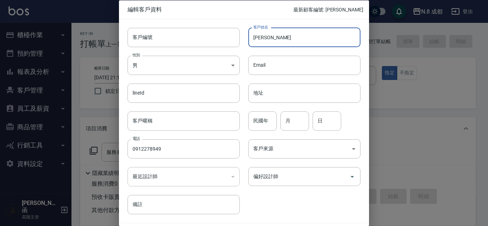
type input "[PERSON_NAME]"
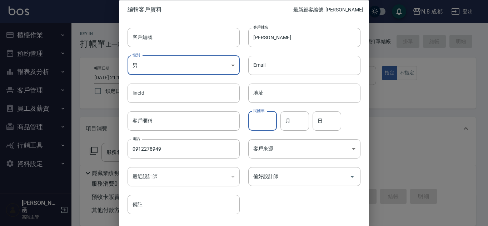
click at [263, 119] on input "民國年" at bounding box center [262, 120] width 29 height 19
type input "71"
click at [298, 118] on input "月" at bounding box center [294, 120] width 29 height 19
type input "07"
click at [333, 125] on input "日" at bounding box center [327, 120] width 29 height 19
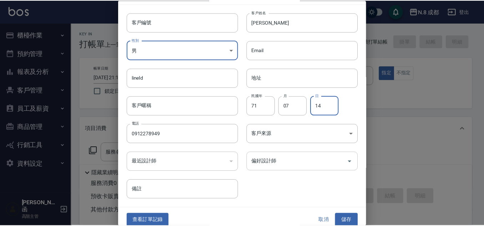
scroll to position [21, 0]
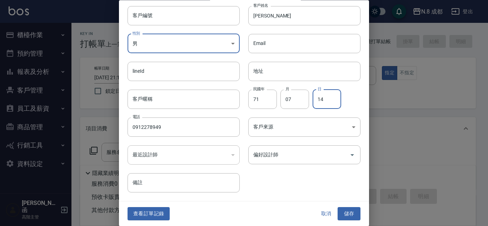
type input "14"
click at [253, 176] on div "客戶編號 客戶編號 客戶姓名 林書帆 客戶姓名 性別 男 MALE 性別 Email Email lineId lineId 地址 地址 客戶暱稱 客戶暱稱 …" at bounding box center [239, 94] width 241 height 195
click at [341, 217] on button "儲存" at bounding box center [349, 214] width 23 height 13
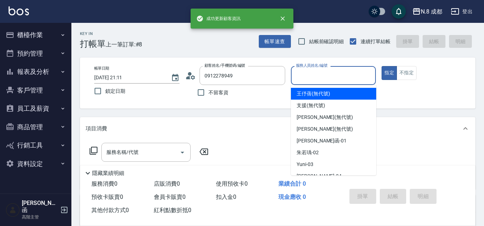
click at [322, 74] on input "服務人員姓名/編號" at bounding box center [333, 75] width 79 height 13
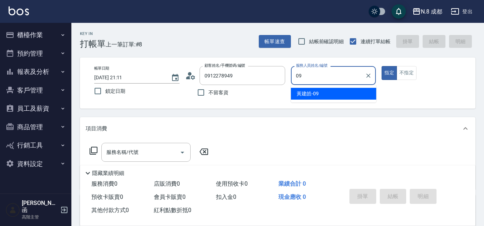
click at [314, 95] on span "黃建皓 -09" at bounding box center [308, 94] width 22 height 8
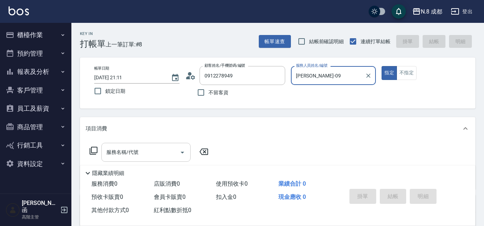
type input "黃建皓-09"
click at [132, 156] on input "服務名稱/代號" at bounding box center [141, 152] width 72 height 13
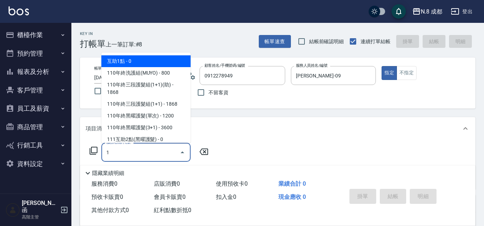
click at [74, 160] on div "Key In 打帳單 上一筆訂單:#8 帳單速查 結帳前確認明細 連續打單結帳 掛單 結帳 明細 帳單日期 2025/09/23 21:11 鎖定日期 顧客姓…" at bounding box center [277, 186] width 413 height 327
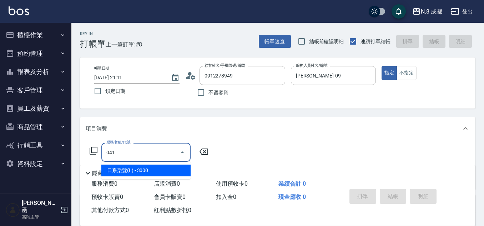
drag, startPoint x: 132, startPoint y: 165, endPoint x: 190, endPoint y: 163, distance: 58.3
click at [132, 165] on span "日系染髮(L) - 3000" at bounding box center [145, 171] width 89 height 12
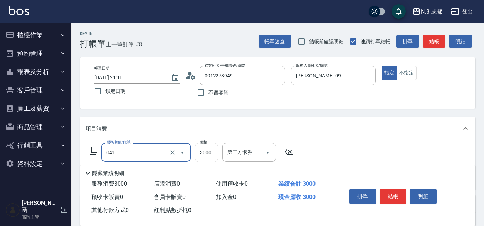
type input "日系染髮(L)(041)"
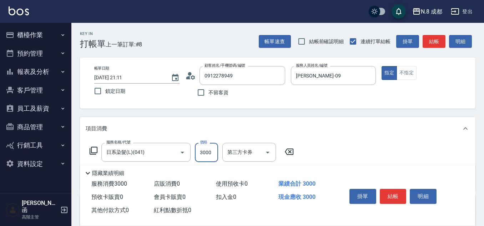
drag, startPoint x: 201, startPoint y: 154, endPoint x: 232, endPoint y: 150, distance: 31.7
click at [201, 153] on input "3000" at bounding box center [206, 152] width 23 height 19
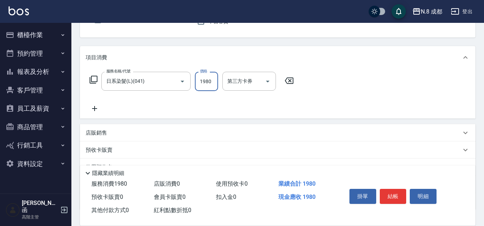
scroll to position [71, 0]
type input "1980"
click at [96, 114] on div "服務名稱/代號 日系染髮(L)(041) 服務名稱/代號 價格 1980 價格 第三方卡券 第三方卡券" at bounding box center [278, 94] width 396 height 50
click at [109, 106] on div "服務名稱/代號 日系染髮(L)(041) 服務名稱/代號 價格 1980 價格 第三方卡券 第三方卡券" at bounding box center [192, 91] width 213 height 41
click at [95, 108] on icon at bounding box center [95, 108] width 18 height 9
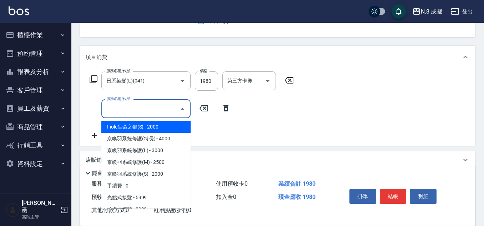
click at [121, 108] on input "服務名稱/代號" at bounding box center [141, 109] width 72 height 13
click at [281, 104] on div "服務名稱/代號 日系染髮(L)(041) 服務名稱/代號 價格 1980 價格 第三方卡券 第三方卡券 服務名稱/代號 服務名稱/代號" at bounding box center [192, 105] width 213 height 69
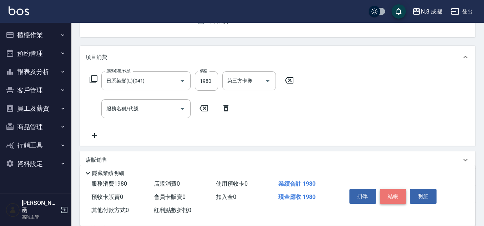
click at [394, 196] on button "結帳" at bounding box center [393, 196] width 27 height 15
type input "2025/09/23 21:12"
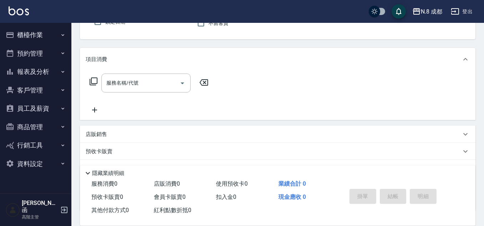
scroll to position [0, 0]
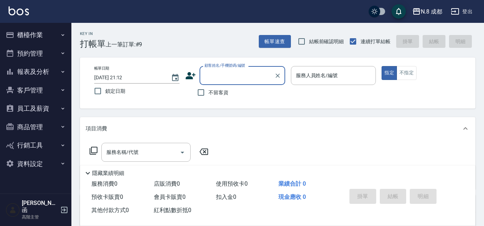
click at [234, 66] on label "顧客姓名/手機號碼/編號" at bounding box center [225, 65] width 41 height 5
click at [234, 69] on input "顧客姓名/手機號碼/編號" at bounding box center [237, 75] width 69 height 13
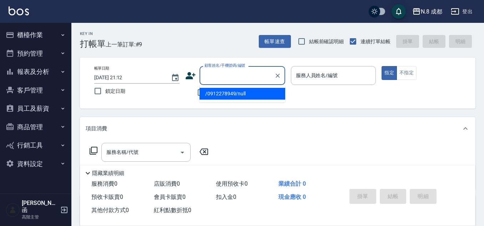
click at [236, 73] on input "顧客姓名/手機號碼/編號" at bounding box center [237, 75] width 69 height 13
click at [246, 94] on li "新增 "041"" at bounding box center [243, 94] width 86 height 12
type input "041"
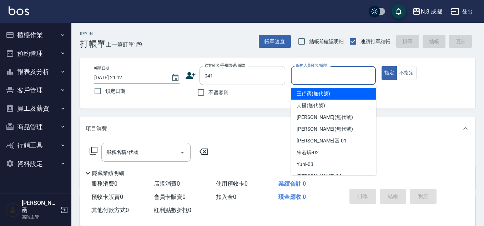
click at [327, 75] on input "服務人員姓名/編號" at bounding box center [333, 75] width 79 height 13
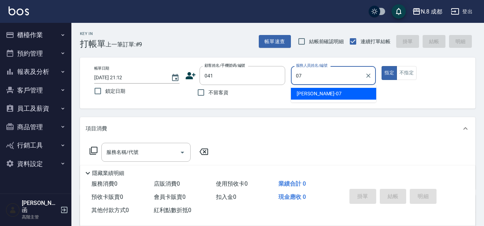
click at [320, 98] on div "[PERSON_NAME] -07" at bounding box center [333, 94] width 85 height 12
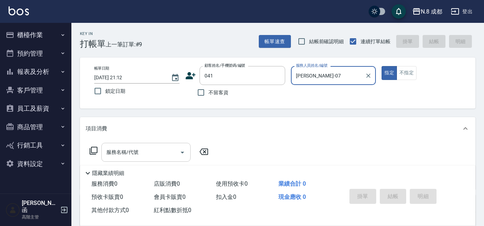
type input "[PERSON_NAME]-07"
click at [151, 155] on input "服務名稱/代號" at bounding box center [141, 152] width 72 height 13
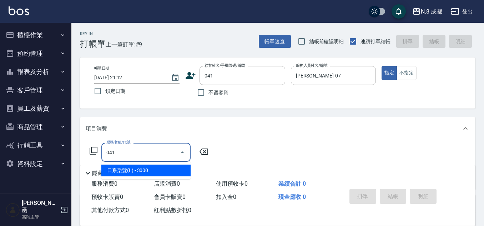
click at [153, 166] on span "日系染髮(L) - 3000" at bounding box center [145, 171] width 89 height 12
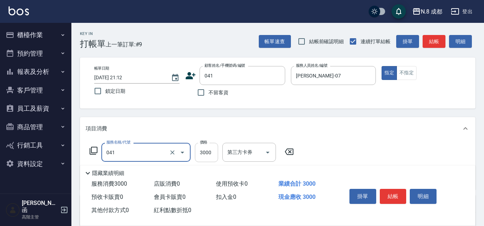
type input "日系染髮(L)(041)"
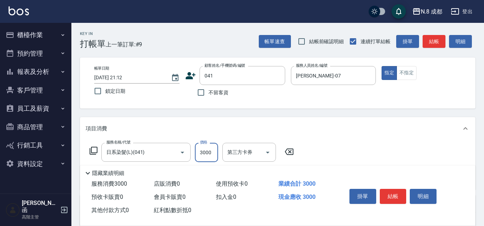
click at [209, 152] on input "3000" at bounding box center [206, 152] width 23 height 19
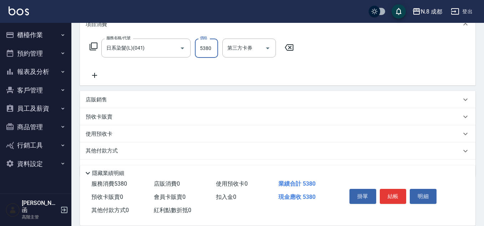
scroll to position [107, 0]
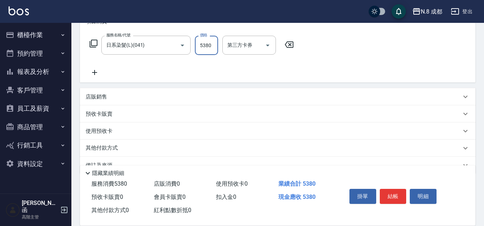
type input "5380"
click at [95, 72] on icon at bounding box center [95, 72] width 18 height 9
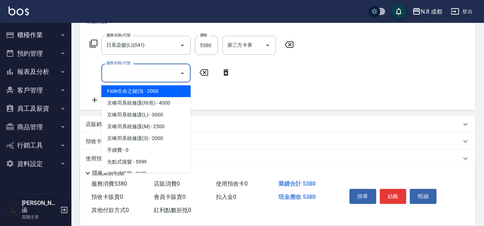
click at [116, 72] on input "服務名稱/代號" at bounding box center [141, 73] width 72 height 13
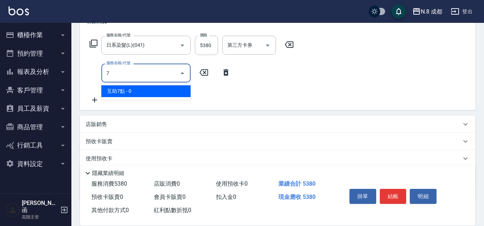
click at [141, 86] on span "互助7點 - 0" at bounding box center [145, 91] width 89 height 12
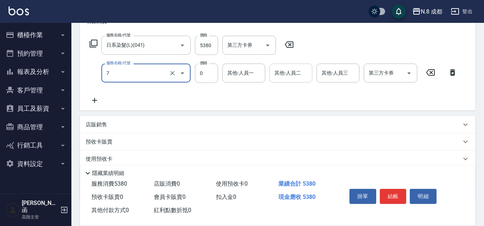
type input "互助7點(7)"
drag, startPoint x: 275, startPoint y: 70, endPoint x: 254, endPoint y: 71, distance: 20.7
click at [271, 70] on div "其他-人員二" at bounding box center [291, 73] width 43 height 19
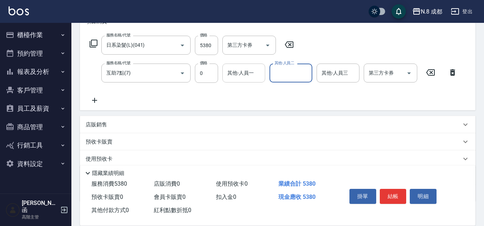
click at [253, 72] on input "其他-人員一" at bounding box center [244, 73] width 36 height 13
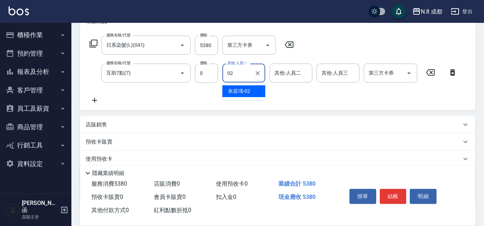
click at [255, 95] on div "朱若瑀 -02" at bounding box center [244, 91] width 43 height 12
type input "朱若瑀-02"
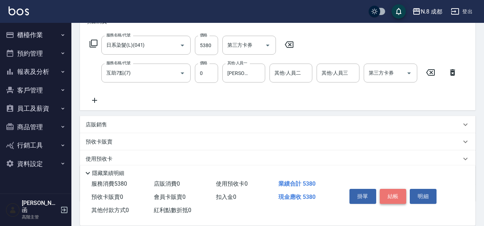
click at [392, 200] on button "結帳" at bounding box center [393, 196] width 27 height 15
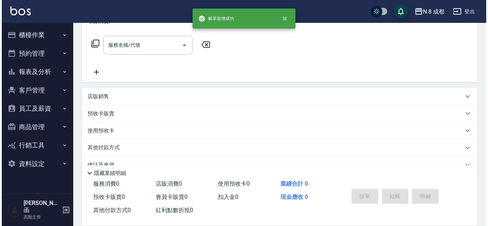
scroll to position [0, 0]
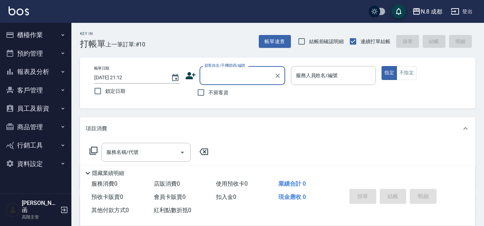
click at [238, 73] on input "顧客姓名/手機號碼/編號" at bounding box center [237, 75] width 69 height 13
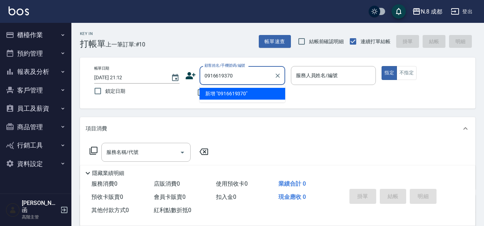
click at [238, 94] on li "新增 "0916619370"" at bounding box center [243, 94] width 86 height 12
type input "0916619370"
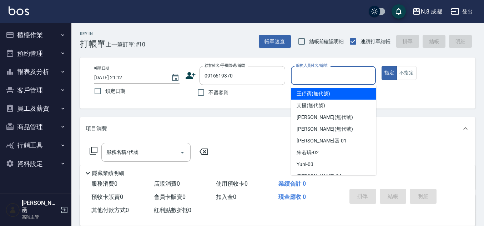
click at [307, 78] on input "服務人員姓名/編號" at bounding box center [333, 75] width 79 height 13
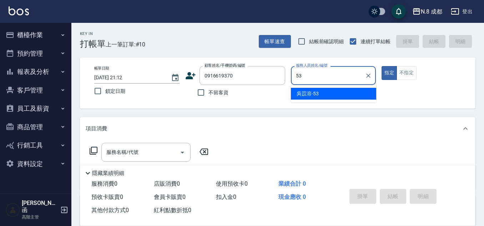
click at [317, 86] on ul "[PERSON_NAME]-53" at bounding box center [333, 94] width 85 height 18
click at [317, 93] on span "[PERSON_NAME]-53" at bounding box center [308, 94] width 22 height 8
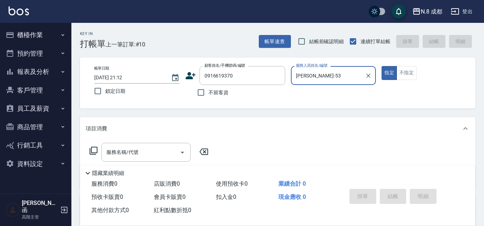
type input "[PERSON_NAME]-53"
click at [190, 73] on icon at bounding box center [191, 75] width 10 height 7
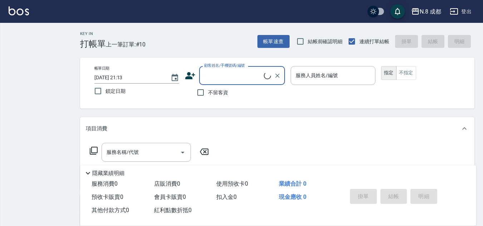
drag, startPoint x: 239, startPoint y: 69, endPoint x: 239, endPoint y: 78, distance: 9.7
click at [239, 69] on div "顧客姓名/手機號碼/編號" at bounding box center [242, 75] width 86 height 19
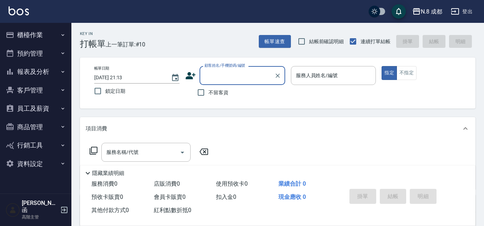
click at [230, 76] on input "顧客姓名/手機號碼/編號" at bounding box center [237, 75] width 69 height 13
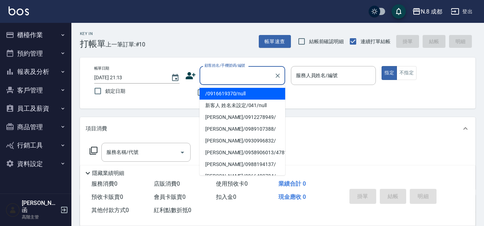
click at [228, 75] on input "顧客姓名/手機號碼/編號" at bounding box center [237, 75] width 69 height 13
click at [228, 93] on li "/0916619370/null" at bounding box center [243, 94] width 86 height 12
type input "/0916619370/null"
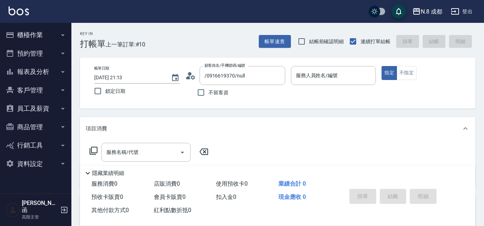
click at [190, 77] on icon at bounding box center [190, 75] width 11 height 11
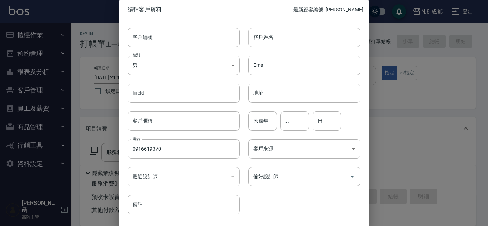
click at [268, 37] on input "客戶姓名" at bounding box center [304, 37] width 112 height 19
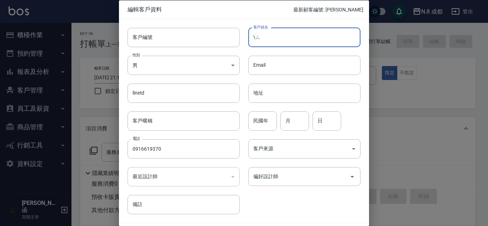
type input "\"
type input "|"
type input "NLGOC"
click at [293, 95] on input "地址" at bounding box center [304, 92] width 112 height 19
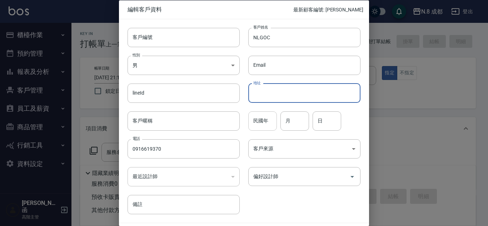
click at [270, 118] on input "民國年" at bounding box center [262, 120] width 29 height 19
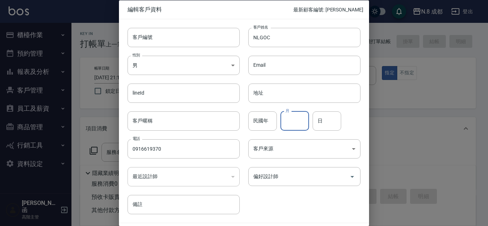
click at [295, 117] on input "月" at bounding box center [294, 120] width 29 height 19
type input "10"
click at [315, 123] on input "日" at bounding box center [327, 120] width 29 height 19
click at [306, 121] on div "民國年 民國年 月 10 月 日 0 日" at bounding box center [300, 117] width 121 height 28
type input "17"
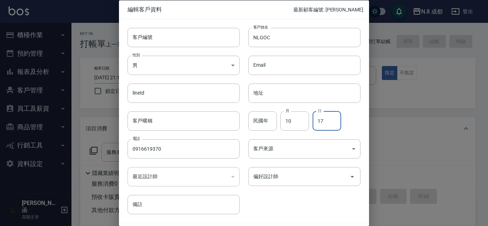
click at [281, 212] on div "客戶編號 客戶編號 客戶姓名 NLGOC 客戶姓名 性別 男 [DEMOGRAPHIC_DATA] 性別 Email Email lineId lineId …" at bounding box center [239, 116] width 241 height 195
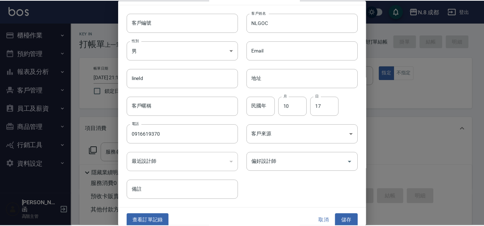
scroll to position [21, 0]
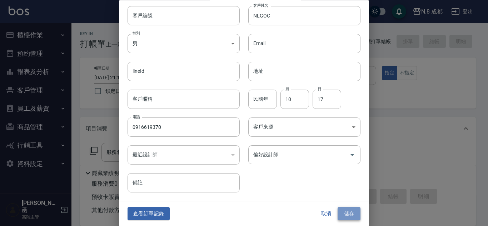
click at [356, 218] on button "儲存" at bounding box center [349, 214] width 23 height 13
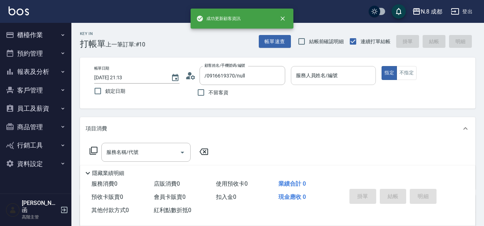
click at [328, 74] on input "服務人員姓名/編號" at bounding box center [333, 75] width 79 height 13
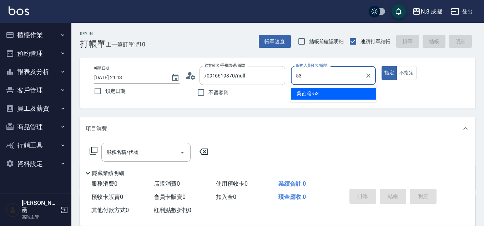
click at [321, 101] on ul "[PERSON_NAME]-53" at bounding box center [333, 94] width 85 height 18
drag, startPoint x: 320, startPoint y: 94, endPoint x: 283, endPoint y: 94, distance: 36.8
click at [319, 94] on div "[PERSON_NAME]-53" at bounding box center [333, 94] width 85 height 12
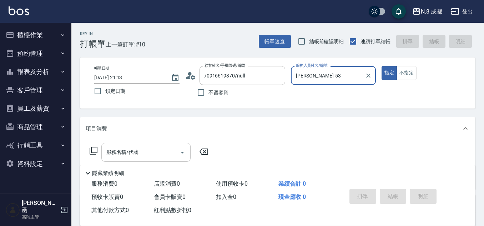
type input "[PERSON_NAME]-53"
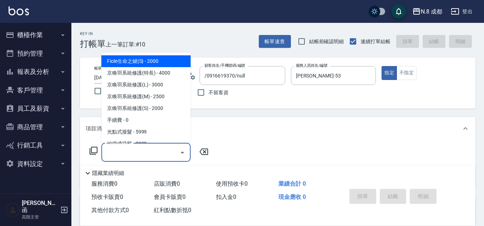
drag, startPoint x: 153, startPoint y: 147, endPoint x: 157, endPoint y: 138, distance: 9.8
click at [153, 148] on input "服務名稱/代號" at bounding box center [141, 152] width 72 height 13
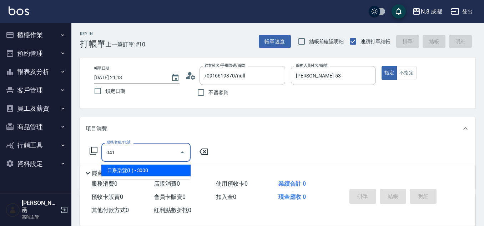
click at [152, 169] on span "日系染髮(L) - 3000" at bounding box center [145, 171] width 89 height 12
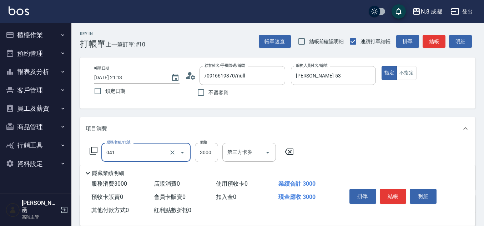
type input "日系染髮(L)(041)"
click at [194, 157] on div "服務名稱/代號 日系染髮(L)(041) 服務名稱/代號 價格 3000 價格 第三方卡券 第三方卡券" at bounding box center [192, 152] width 213 height 19
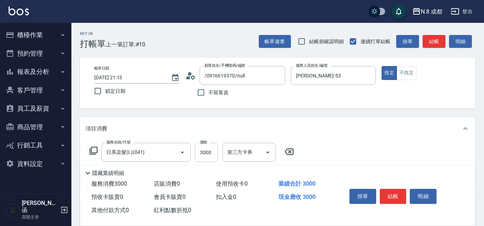
click at [201, 154] on input "3000" at bounding box center [206, 152] width 23 height 19
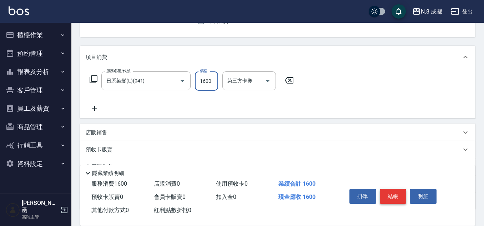
type input "1600"
click at [382, 192] on button "結帳" at bounding box center [393, 196] width 27 height 15
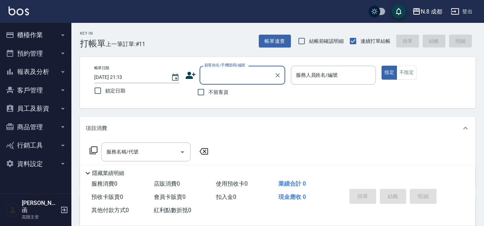
scroll to position [0, 0]
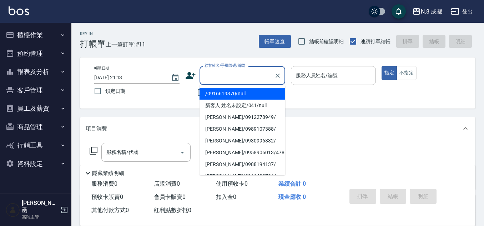
click at [205, 71] on input "顧客姓名/手機號碼/編號" at bounding box center [237, 75] width 69 height 13
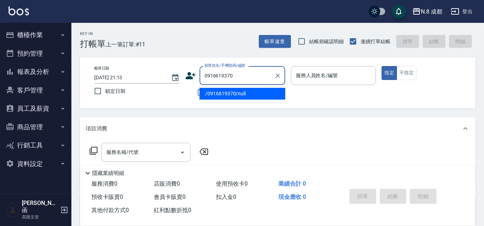
click at [247, 93] on li "/0916619370/null" at bounding box center [243, 94] width 86 height 12
type input "/0916619370/null"
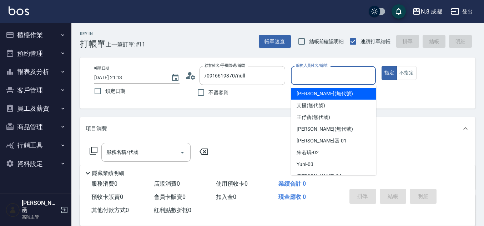
click at [342, 78] on input "服務人員姓名/編號" at bounding box center [333, 75] width 79 height 13
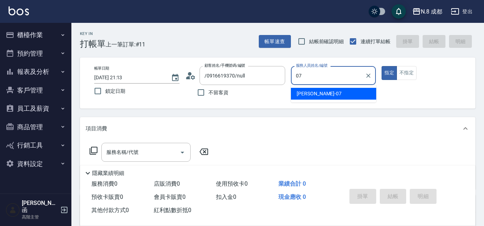
click at [335, 89] on div "[PERSON_NAME] -07" at bounding box center [333, 94] width 85 height 12
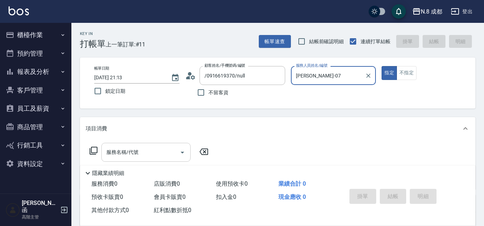
type input "[PERSON_NAME]-07"
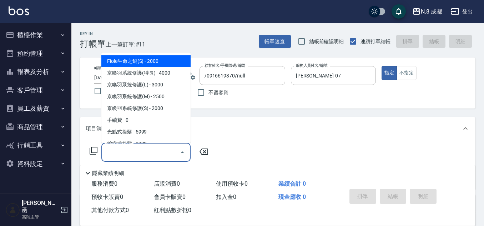
click at [141, 151] on input "服務名稱/代號" at bounding box center [141, 152] width 72 height 13
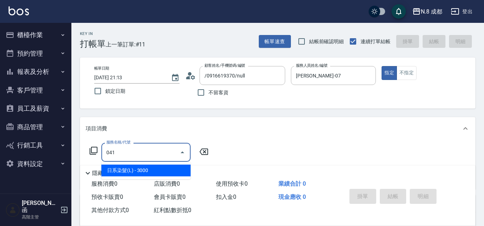
click at [151, 168] on span "日系染髮(L) - 3000" at bounding box center [145, 171] width 89 height 12
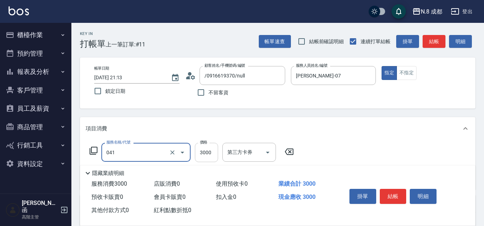
type input "日系染髮(L)(041)"
drag, startPoint x: 210, startPoint y: 157, endPoint x: 213, endPoint y: 153, distance: 5.0
click at [210, 157] on input "3000" at bounding box center [206, 152] width 23 height 19
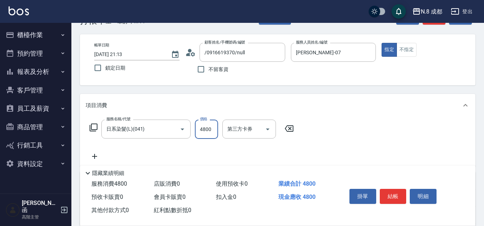
scroll to position [36, 0]
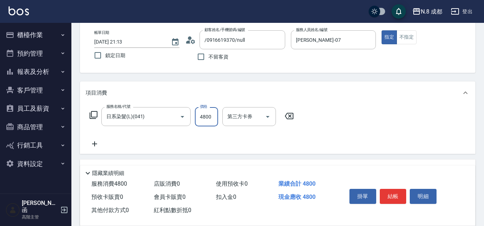
type input "4800"
click at [92, 144] on icon at bounding box center [95, 144] width 18 height 9
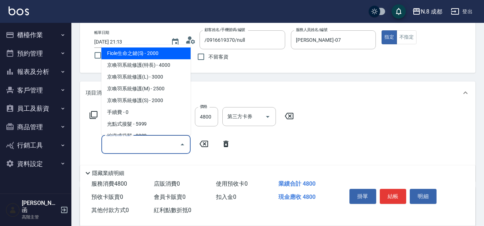
click at [111, 144] on input "服務名稱/代號" at bounding box center [141, 144] width 72 height 13
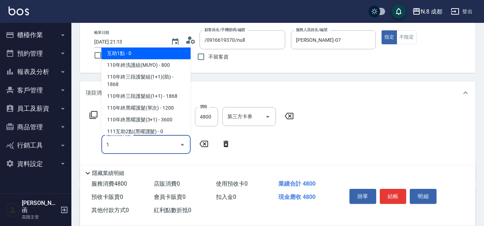
click at [138, 53] on span "互助1點 - 0" at bounding box center [145, 54] width 89 height 12
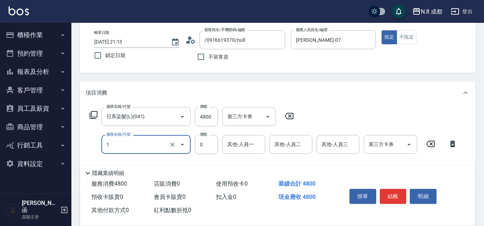
drag, startPoint x: 223, startPoint y: 144, endPoint x: 231, endPoint y: 144, distance: 7.9
click at [227, 144] on div "其他-人員一" at bounding box center [244, 144] width 43 height 19
type input "互助1點(1)"
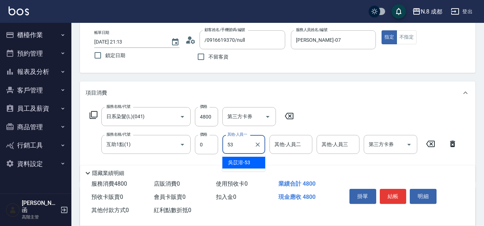
click at [241, 150] on input "53" at bounding box center [239, 144] width 26 height 13
drag, startPoint x: 241, startPoint y: 161, endPoint x: 237, endPoint y: 161, distance: 3.6
click at [240, 161] on span "[PERSON_NAME]-53" at bounding box center [239, 163] width 22 height 8
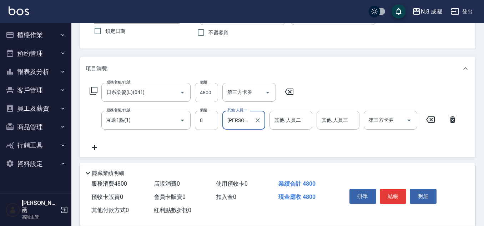
scroll to position [71, 0]
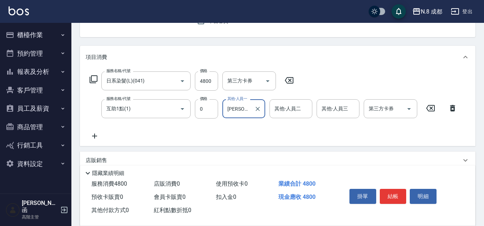
type input "[PERSON_NAME]-53"
click at [98, 135] on icon at bounding box center [95, 136] width 18 height 9
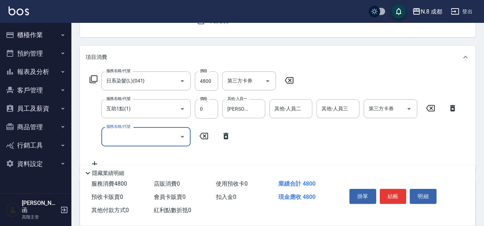
click at [124, 135] on div "服務名稱/代號 服務名稱/代號" at bounding box center [145, 136] width 89 height 19
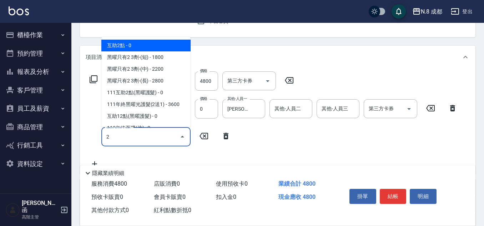
click at [132, 46] on span "互助2點 - 0" at bounding box center [145, 46] width 89 height 12
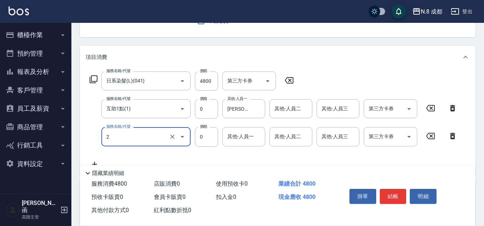
click at [251, 144] on div "其他-人員一" at bounding box center [244, 136] width 43 height 19
type input "互助2點(2)"
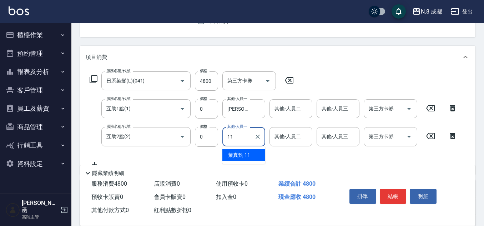
click at [245, 156] on span "[PERSON_NAME]-11" at bounding box center [239, 155] width 22 height 8
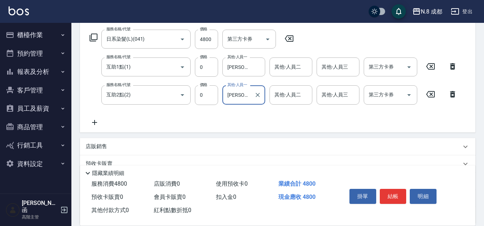
scroll to position [179, 0]
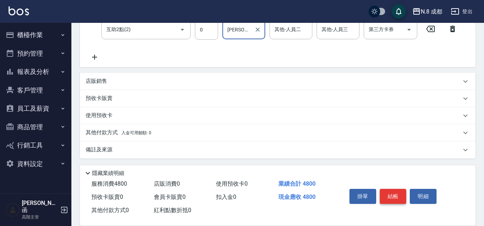
type input "[PERSON_NAME]-11"
click at [390, 190] on button "結帳" at bounding box center [393, 196] width 27 height 15
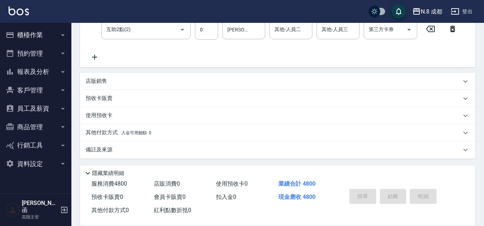
type input "[DATE] 21:14"
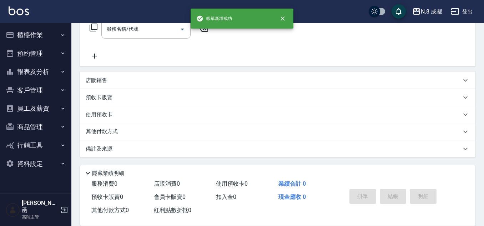
scroll to position [0, 0]
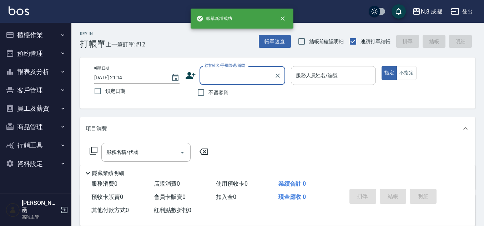
click at [37, 32] on button "櫃檯作業" at bounding box center [36, 35] width 66 height 19
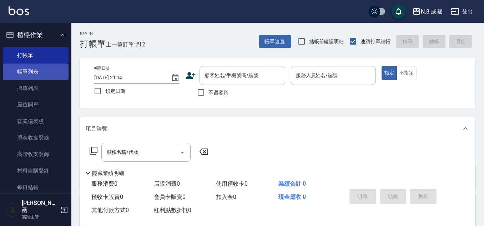
click at [43, 72] on link "帳單列表" at bounding box center [36, 72] width 66 height 16
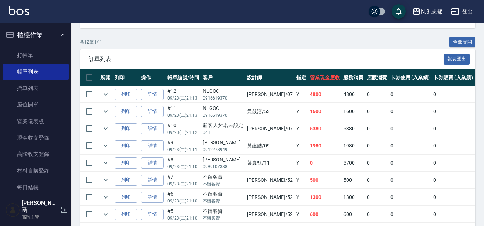
scroll to position [179, 0]
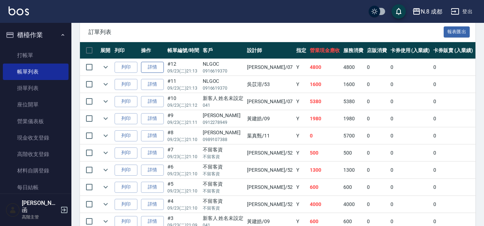
click at [153, 72] on link "詳情" at bounding box center [152, 67] width 23 height 11
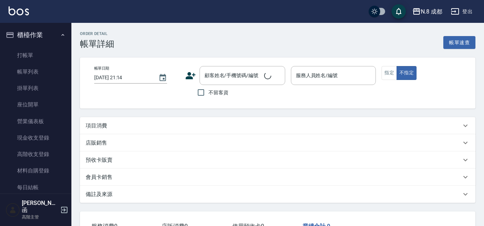
type input "[DATE] 21:13"
type input "[PERSON_NAME]-07"
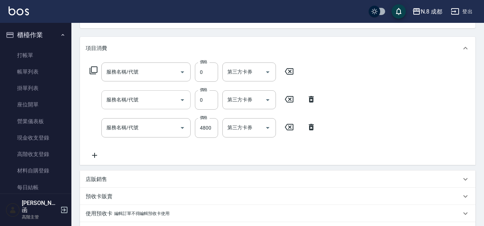
type input "NLGOC/0916619370/"
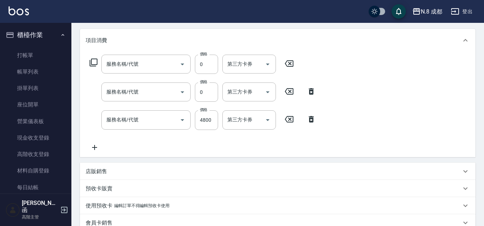
type input "互助2點(2)"
type input "互助1點(1)"
type input "日系染髮(L)(041)"
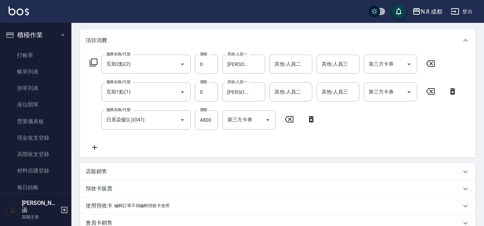
click at [96, 148] on icon at bounding box center [95, 147] width 18 height 9
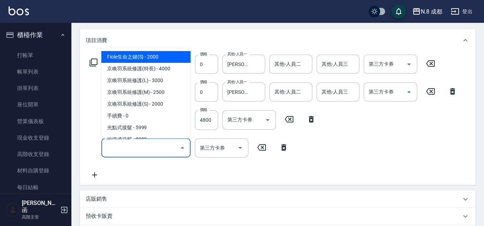
click at [119, 149] on input "服務名稱/代號" at bounding box center [141, 148] width 72 height 13
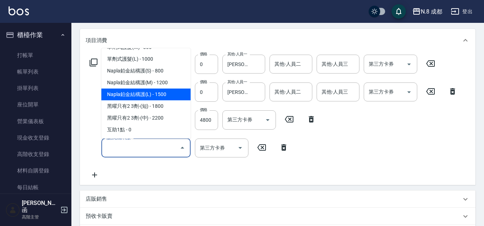
scroll to position [392, 0]
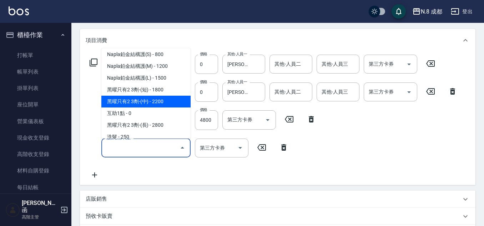
click at [166, 100] on span "黑曜只有2 3劑-(中) - 2200" at bounding box center [145, 102] width 89 height 12
type input "黑曜只有2 3劑-(中)(001)"
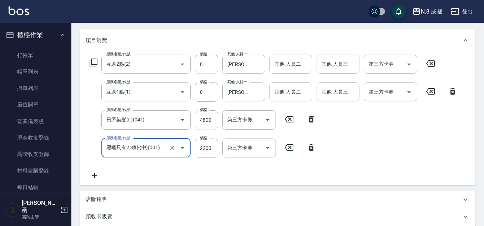
click at [205, 150] on input "2200" at bounding box center [206, 148] width 23 height 19
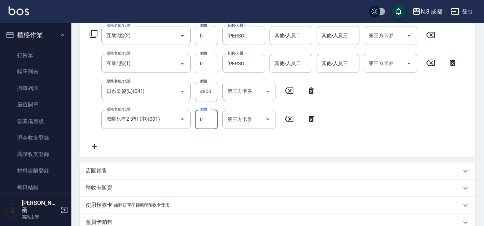
scroll to position [231, 0]
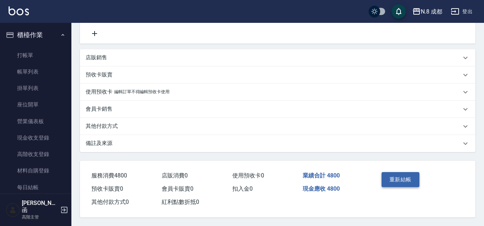
type input "0"
click at [398, 179] on button "重新結帳" at bounding box center [401, 179] width 38 height 15
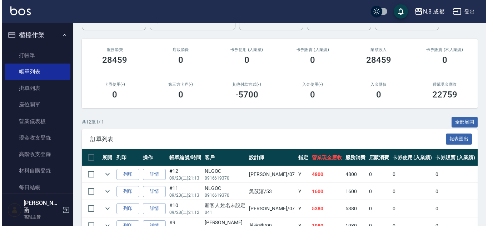
scroll to position [250, 0]
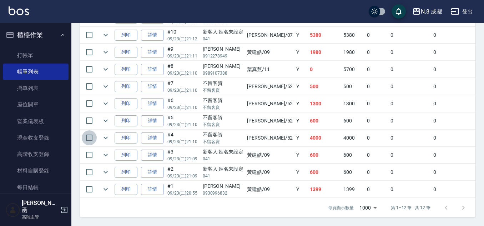
click at [89, 130] on input "checkbox" at bounding box center [89, 137] width 15 height 15
checkbox input "true"
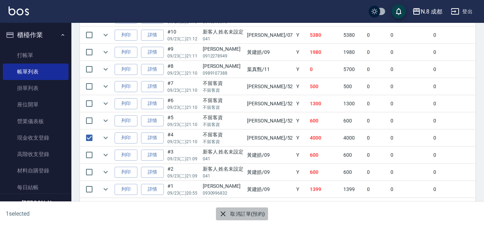
click at [228, 214] on icon "button" at bounding box center [223, 214] width 9 height 9
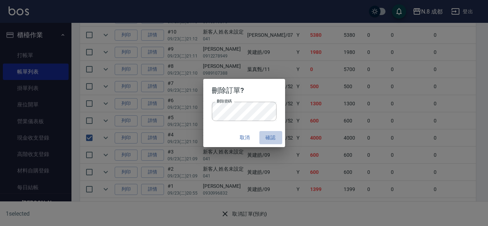
click at [273, 133] on button "確認" at bounding box center [270, 137] width 23 height 13
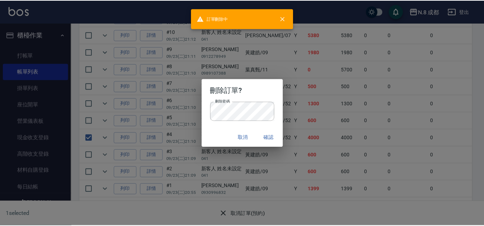
scroll to position [0, 0]
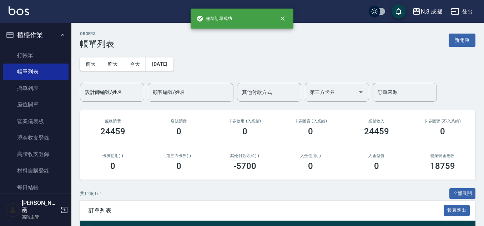
click at [322, 49] on div "[DATE] [DATE] [DATE] [DATE] 設計師編號/姓名 設計師編號/姓名 顧客編號/姓名 顧客編號/姓名 其他付款方式 其他付款方式 第三方…" at bounding box center [278, 75] width 396 height 53
